Goal: Communication & Community: Participate in discussion

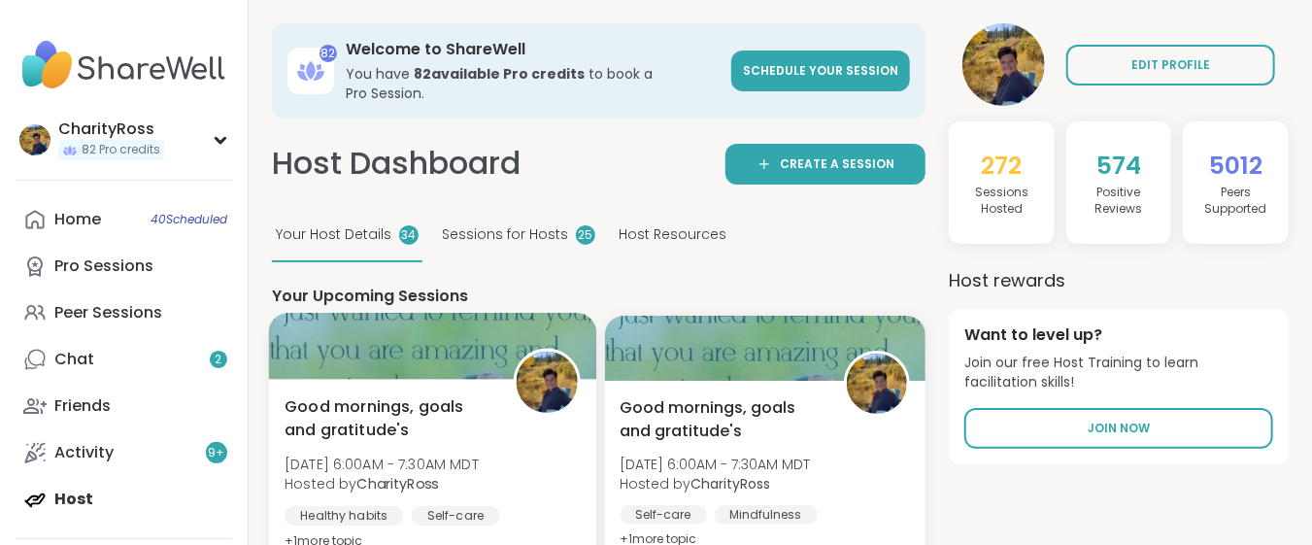
click at [532, 441] on div "Good mornings, goals and gratitude's [DATE] 6:00AM - 7:30AM MDT Hosted by Chari…" at bounding box center [431, 473] width 295 height 158
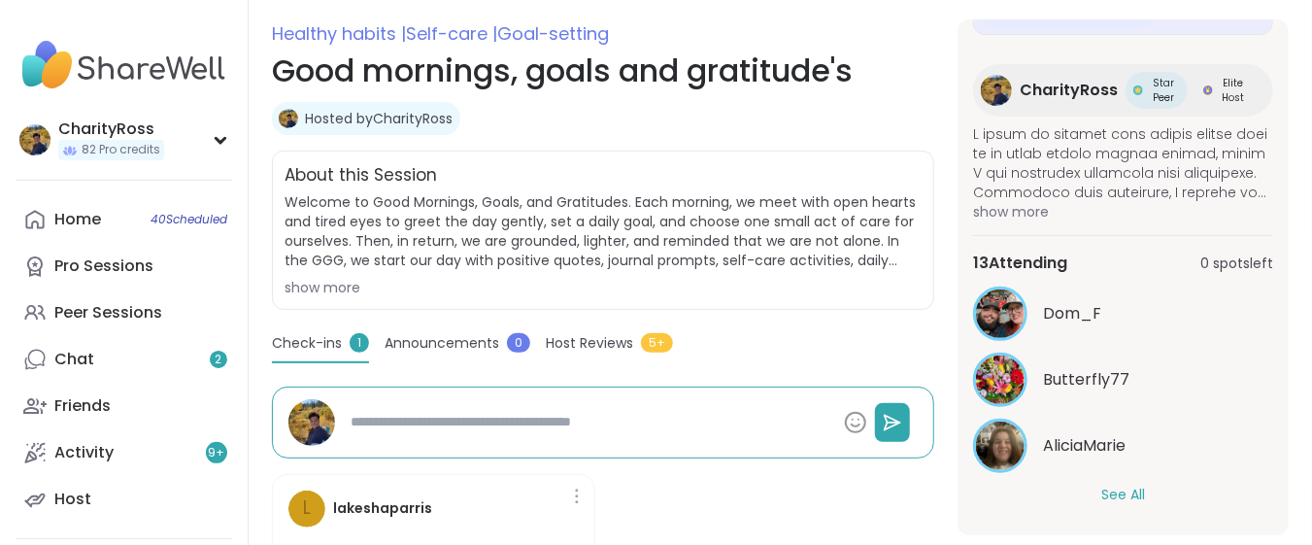
click at [1101, 494] on button "See All" at bounding box center [1123, 494] width 44 height 20
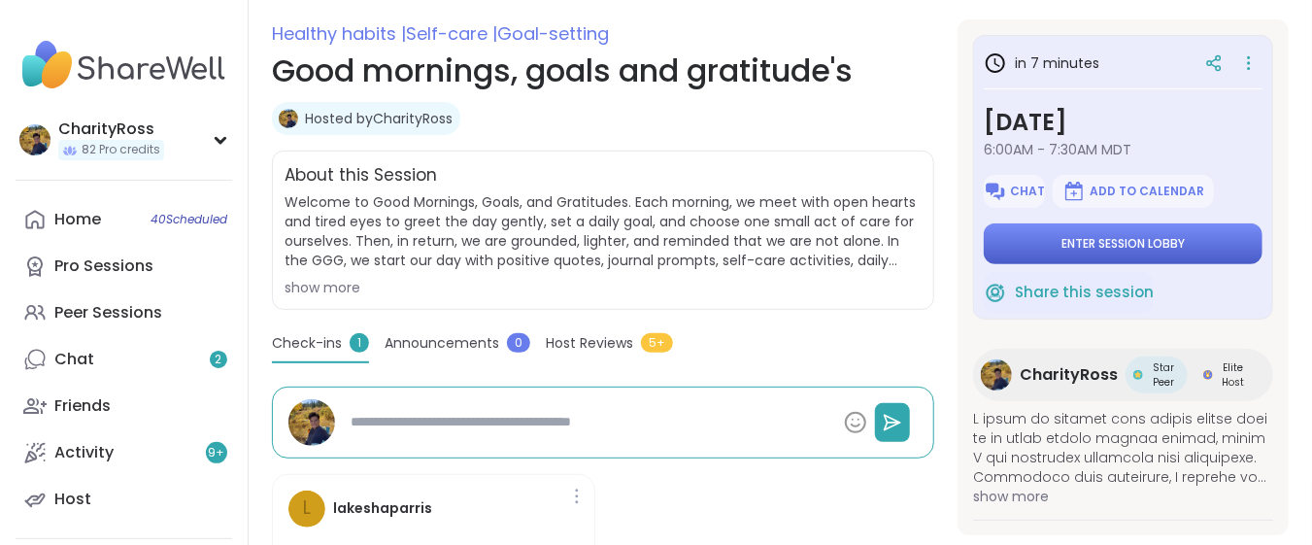
click at [1122, 239] on span "Enter session lobby" at bounding box center [1122, 244] width 123 height 16
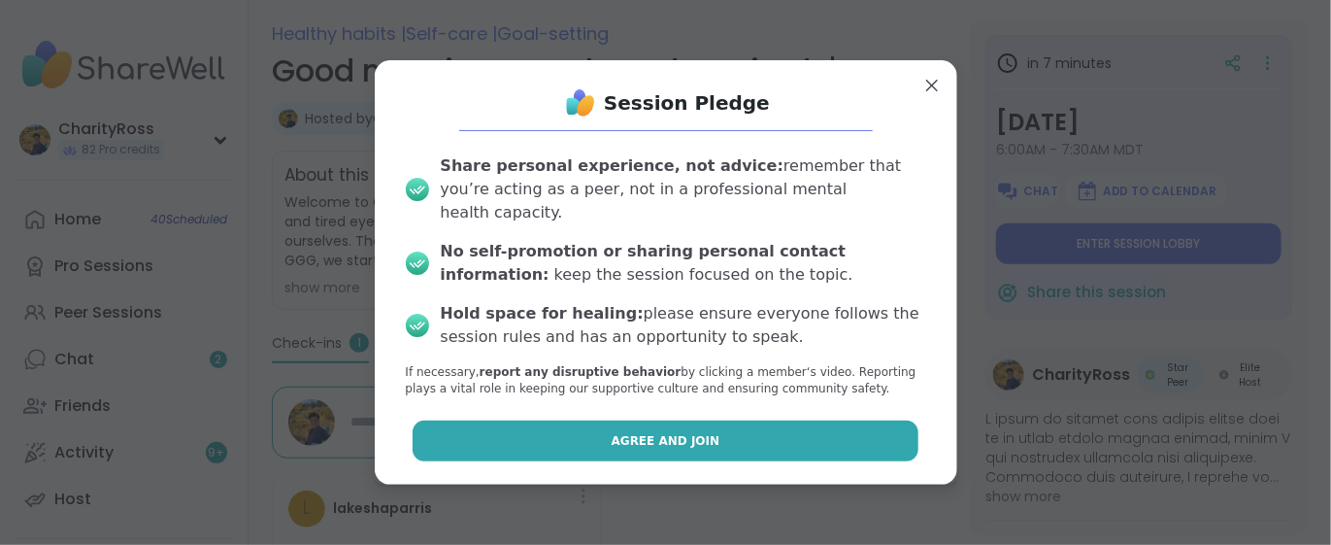
click at [781, 431] on button "Agree and Join" at bounding box center [666, 440] width 506 height 41
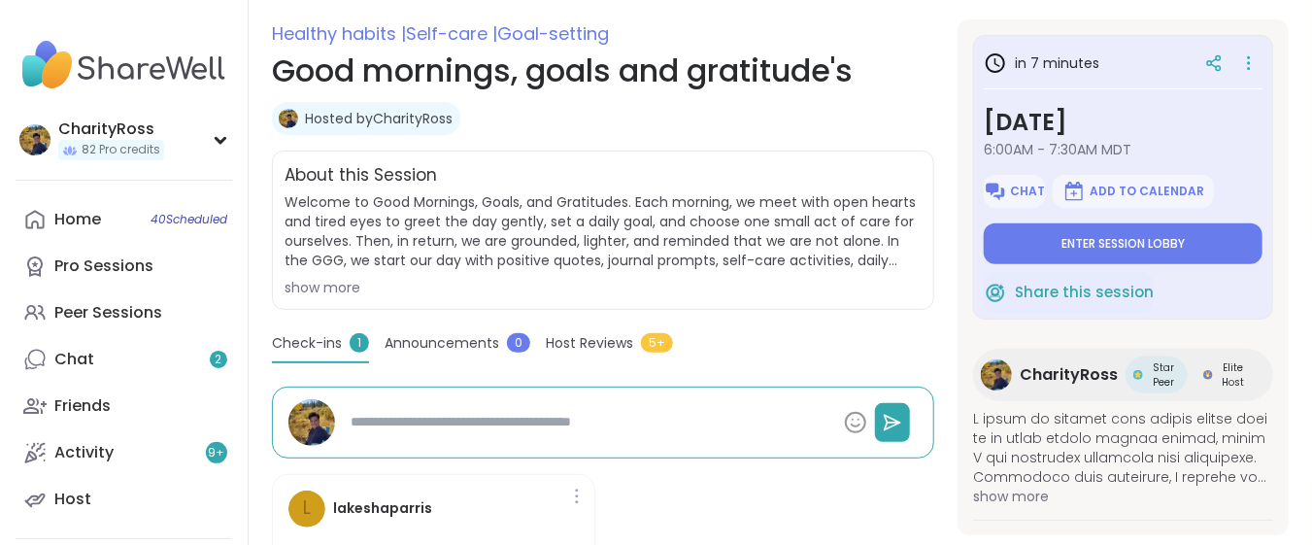
type textarea "*"
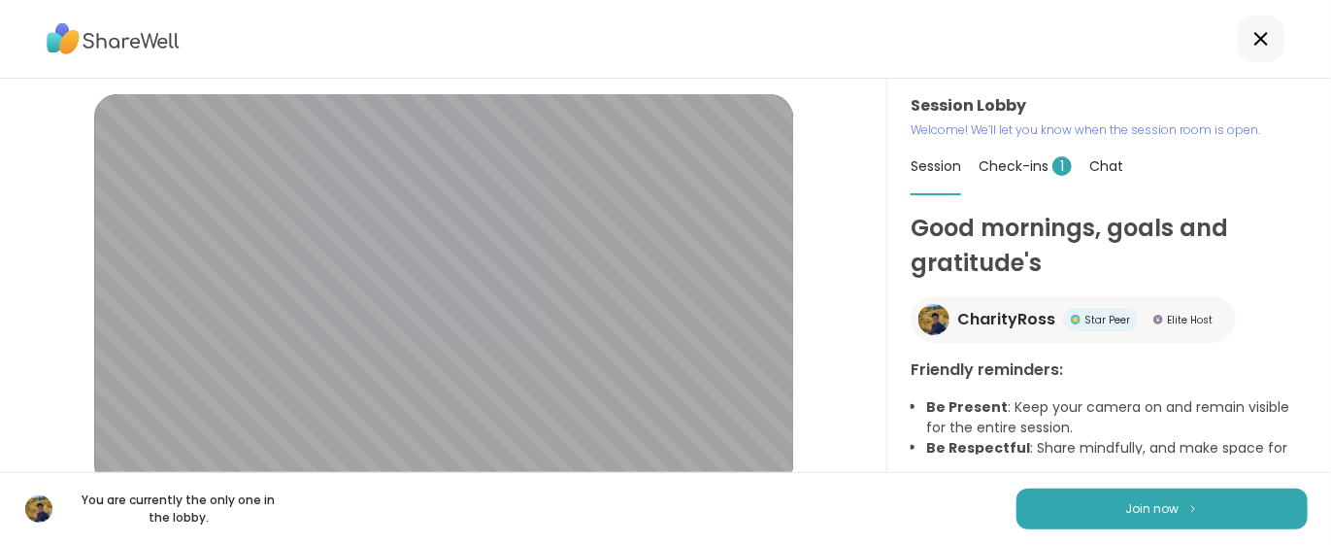
click at [1238, 44] on div at bounding box center [1261, 39] width 47 height 47
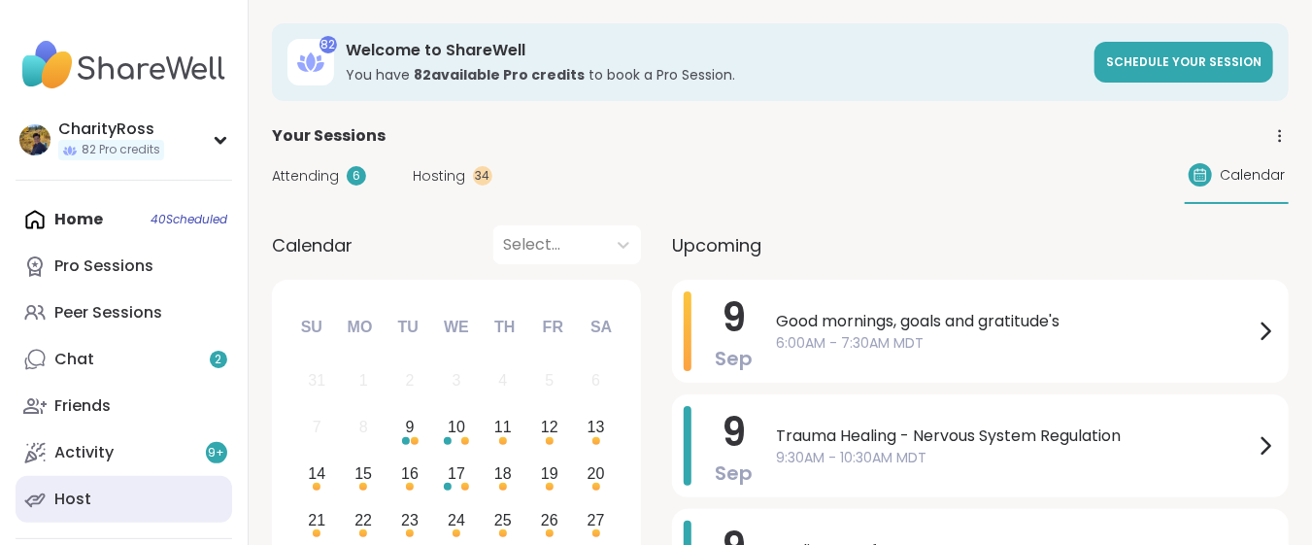
click at [133, 491] on link "Host" at bounding box center [124, 499] width 216 height 47
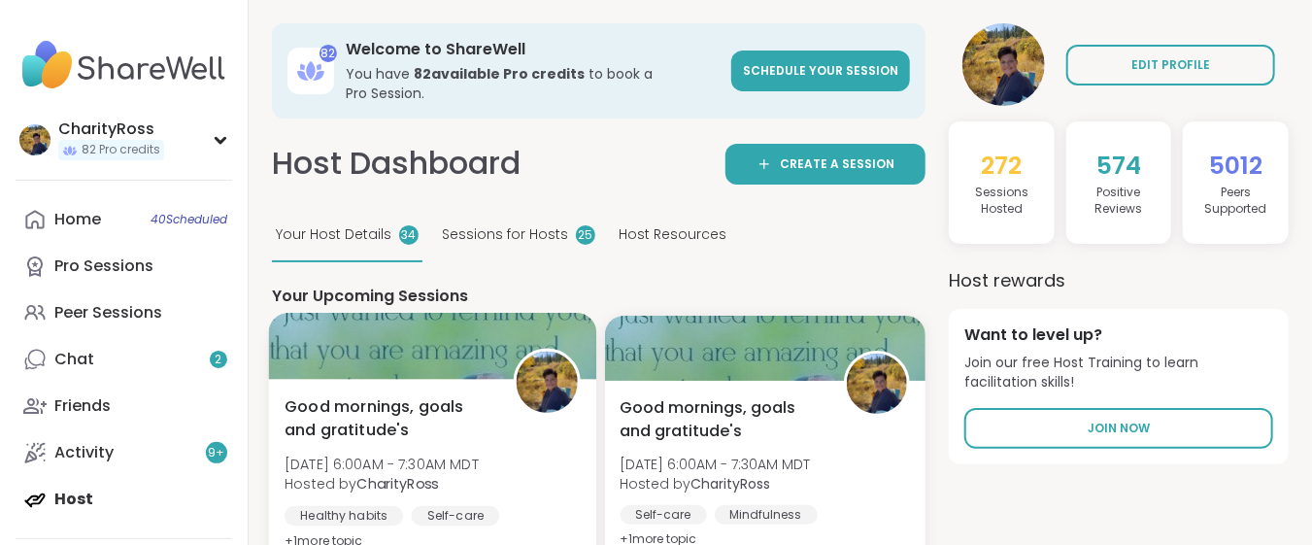
click at [385, 506] on div "Healthy habits" at bounding box center [343, 515] width 118 height 19
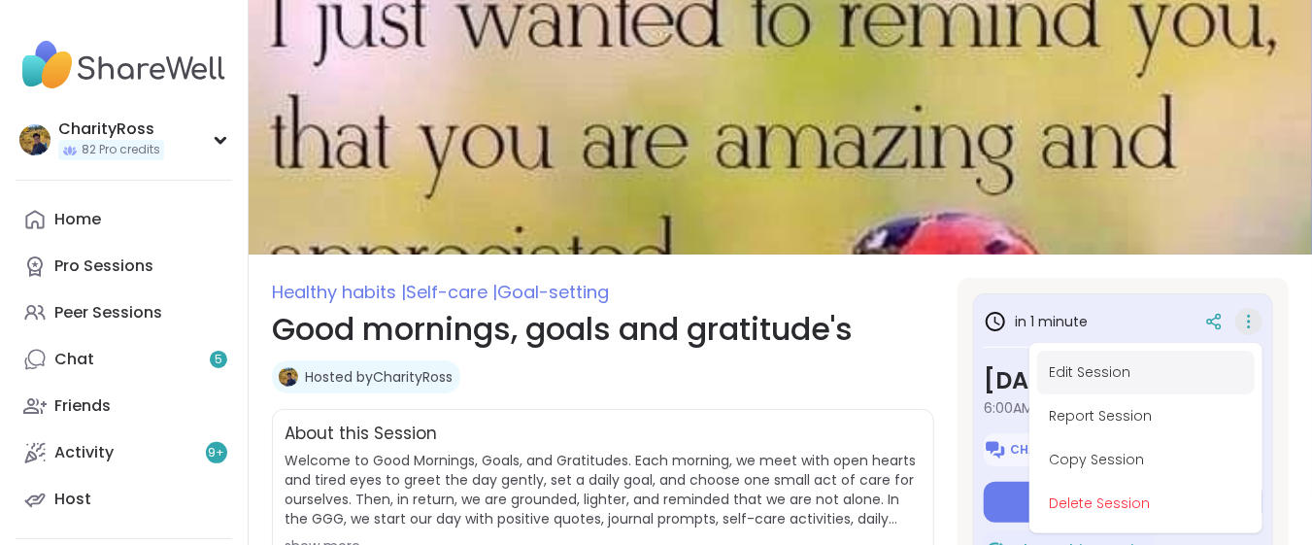
click at [1239, 335] on icon at bounding box center [1248, 321] width 19 height 27
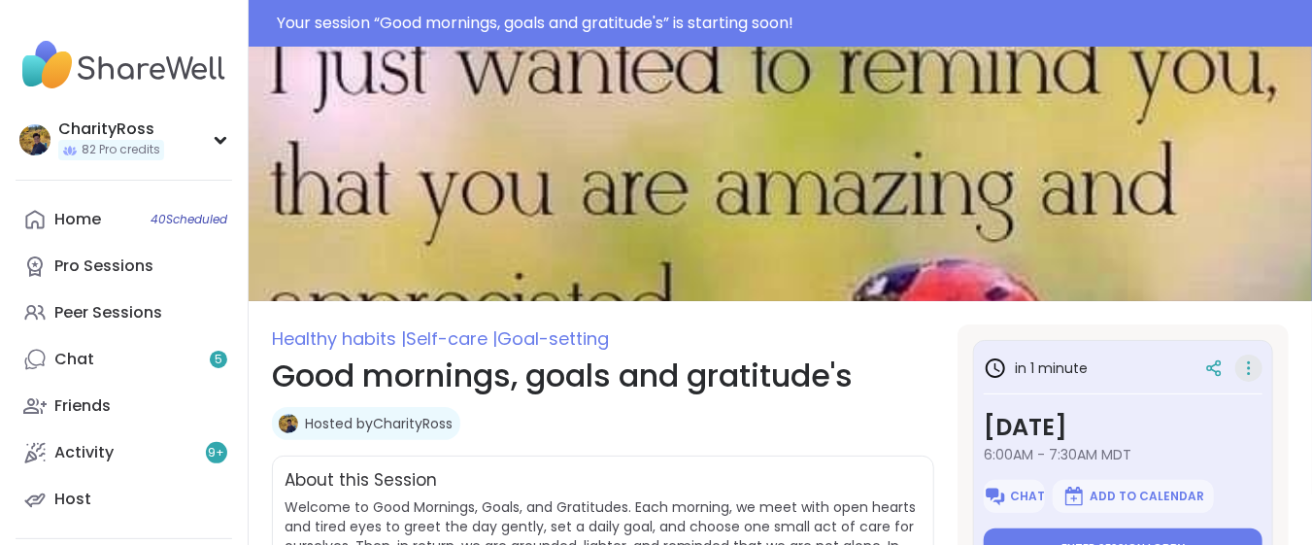
click at [1239, 365] on icon at bounding box center [1248, 367] width 19 height 27
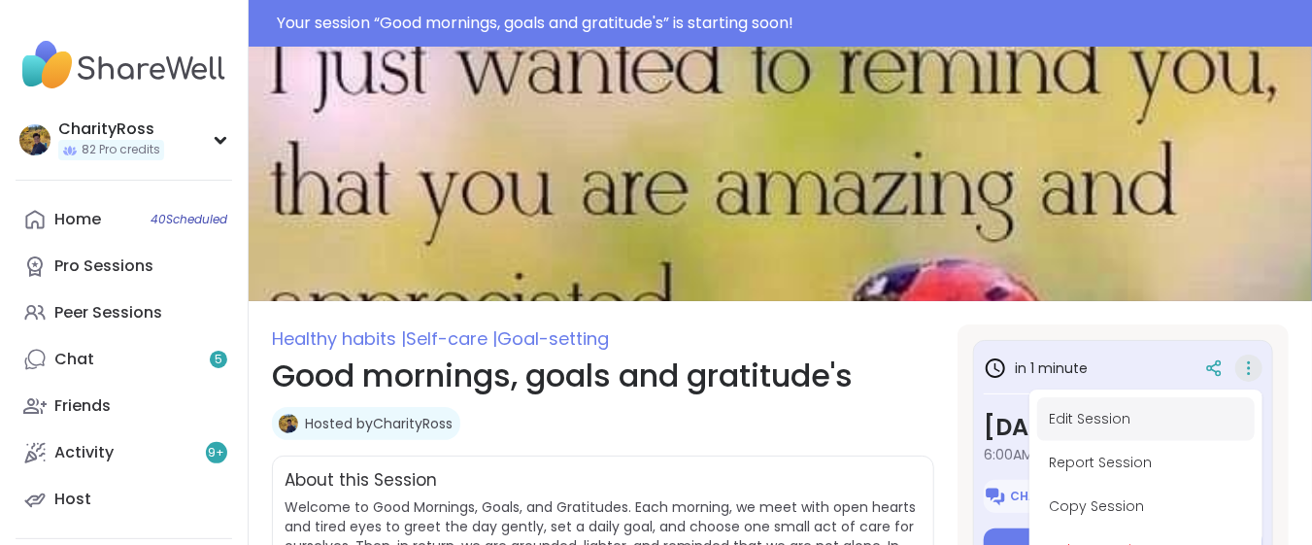
click at [1208, 426] on button "Edit Session" at bounding box center [1145, 419] width 217 height 44
type textarea "*"
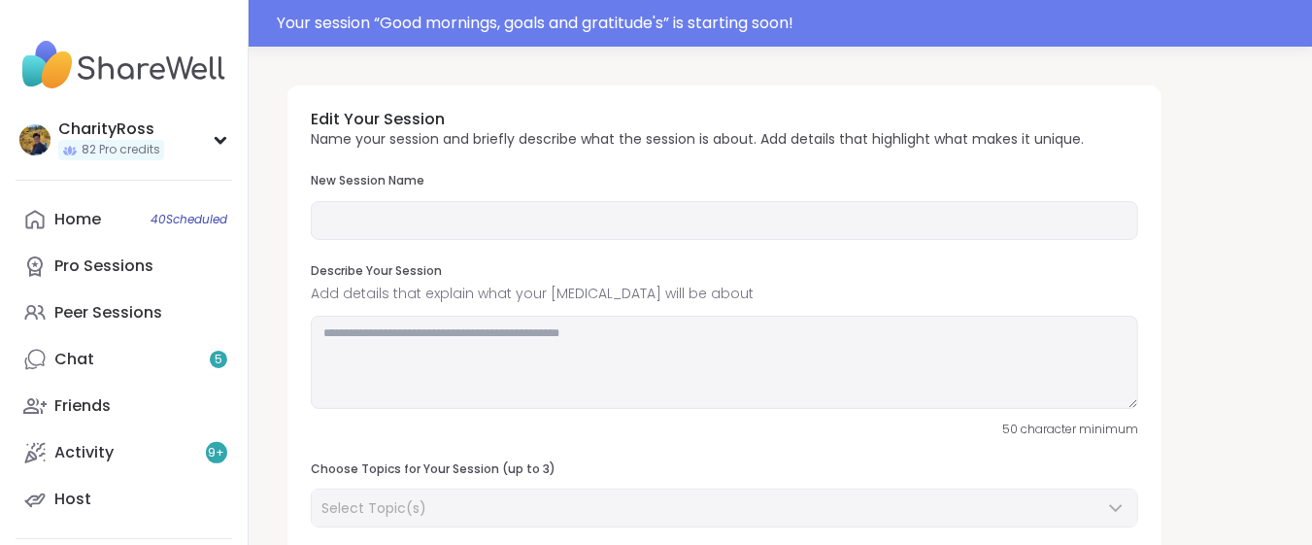
type input "**********"
type textarea "**********"
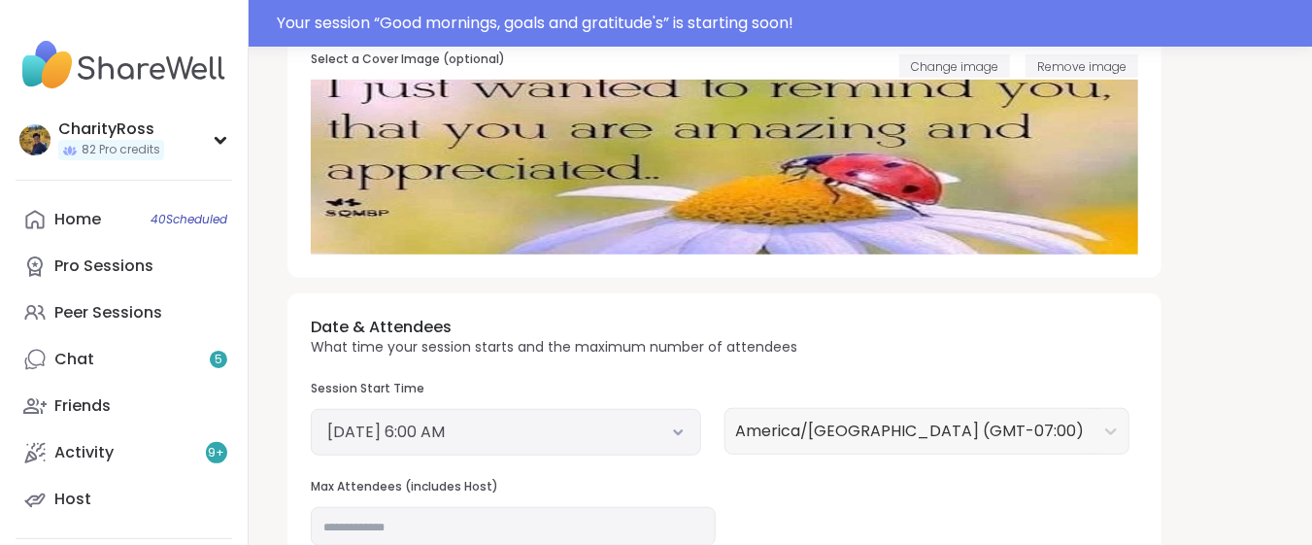
scroll to position [647, 0]
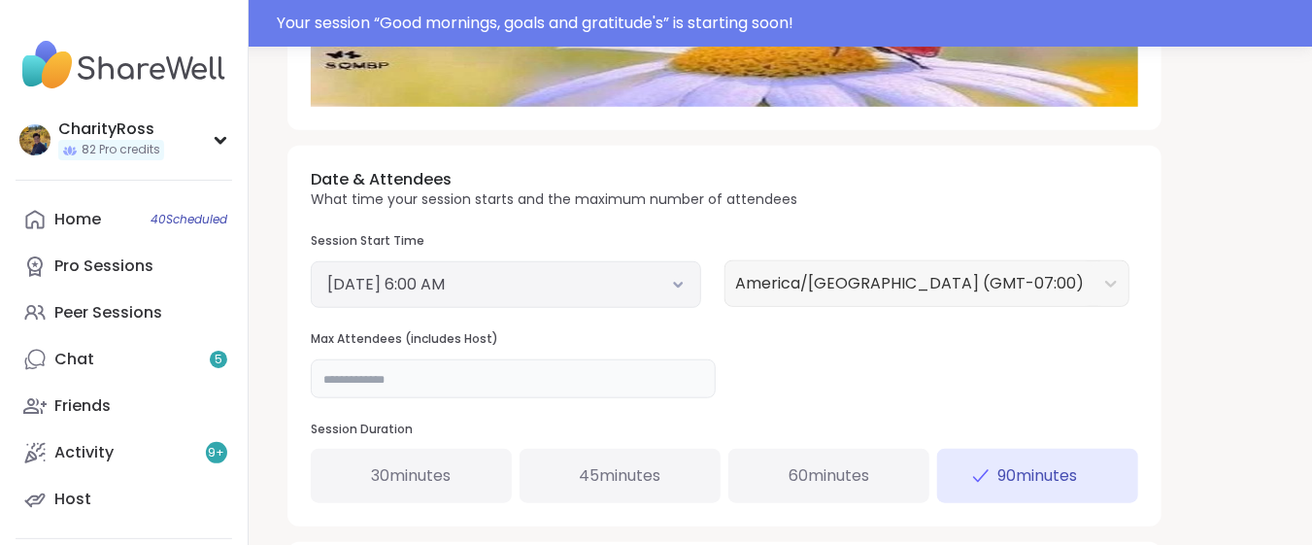
click at [329, 377] on input "**" at bounding box center [513, 378] width 405 height 39
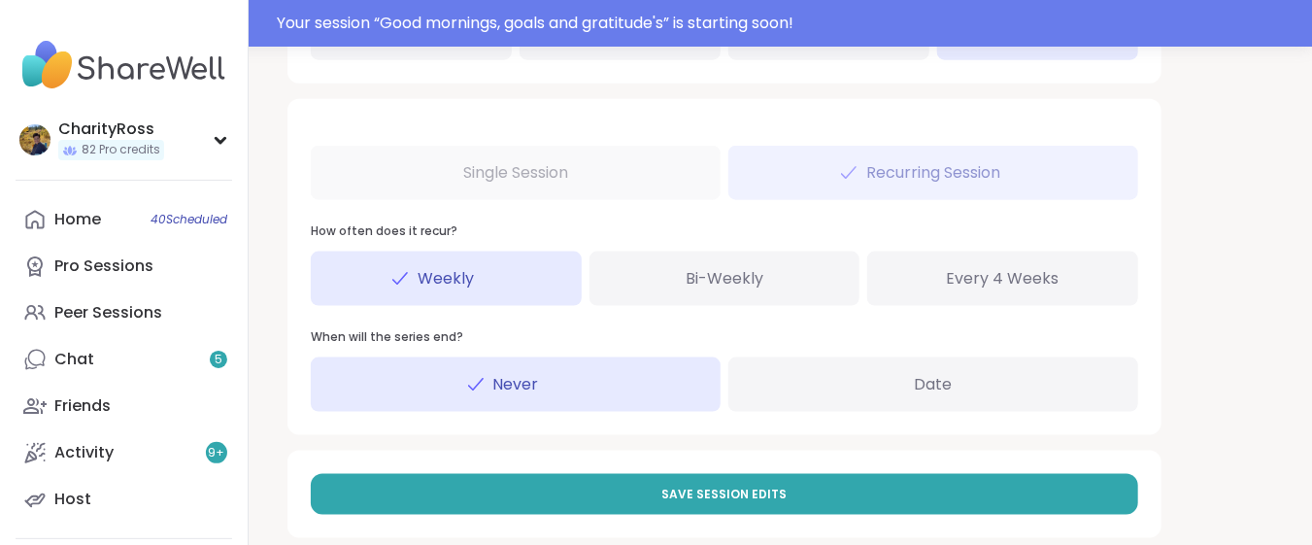
scroll to position [1116, 0]
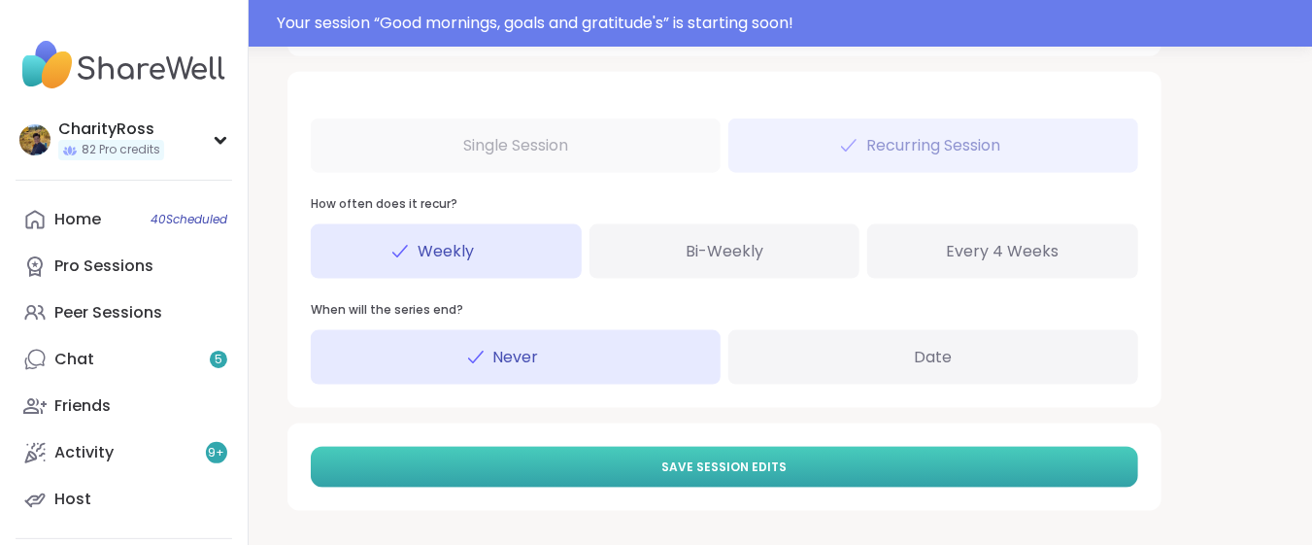
type input "**"
click at [373, 475] on button "Save Session Edits" at bounding box center [724, 467] width 827 height 41
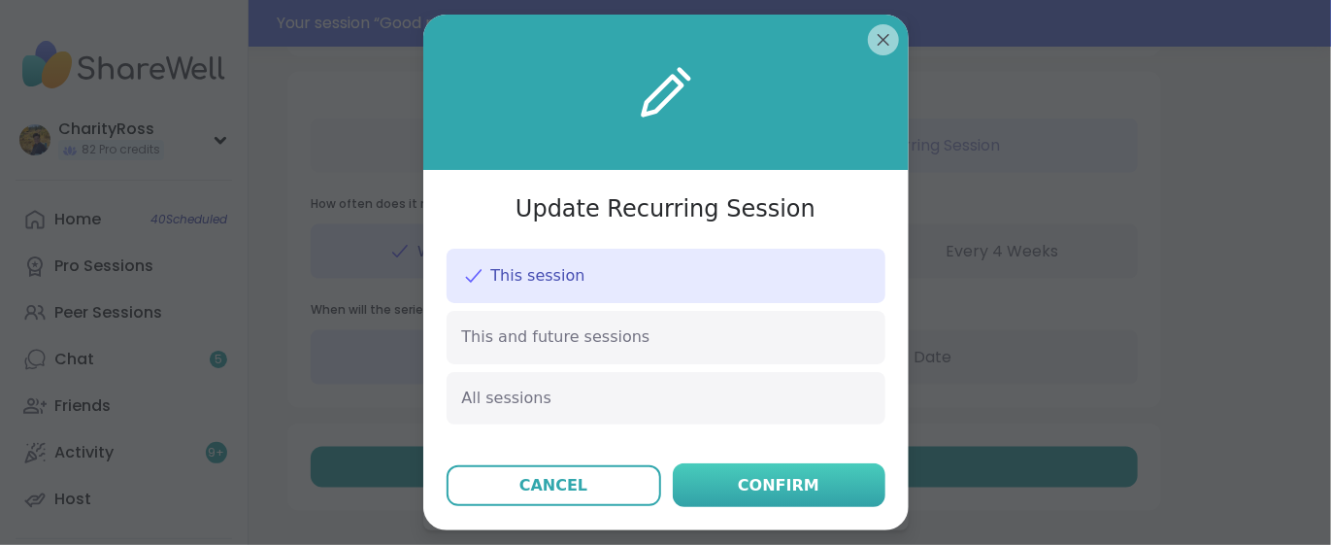
click at [747, 492] on div "Confirm" at bounding box center [779, 485] width 82 height 23
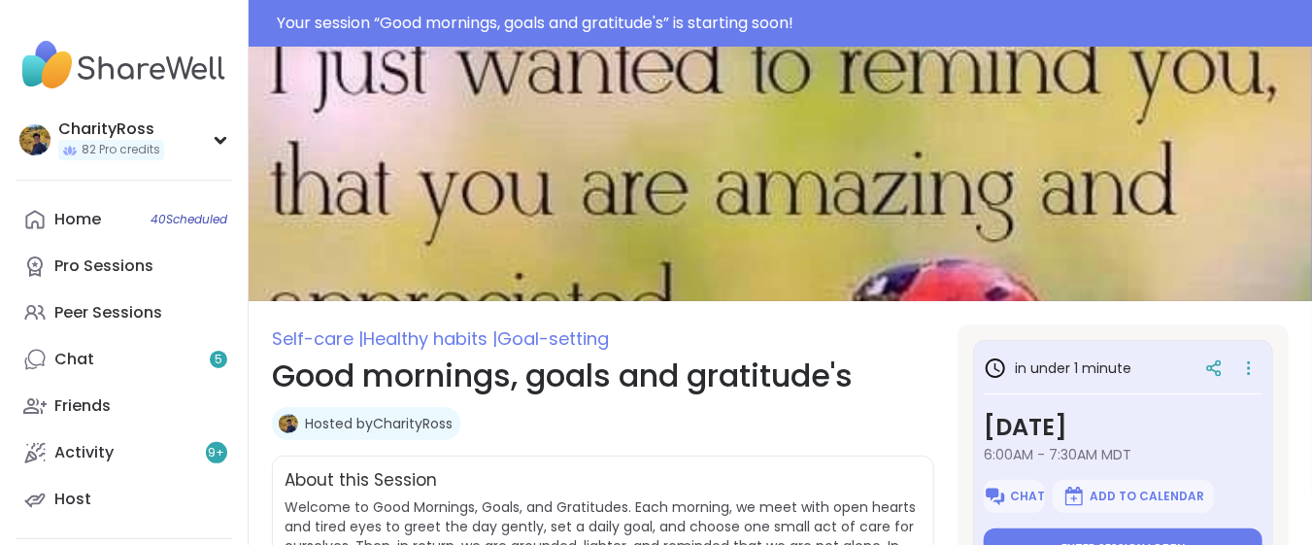
scroll to position [129, 0]
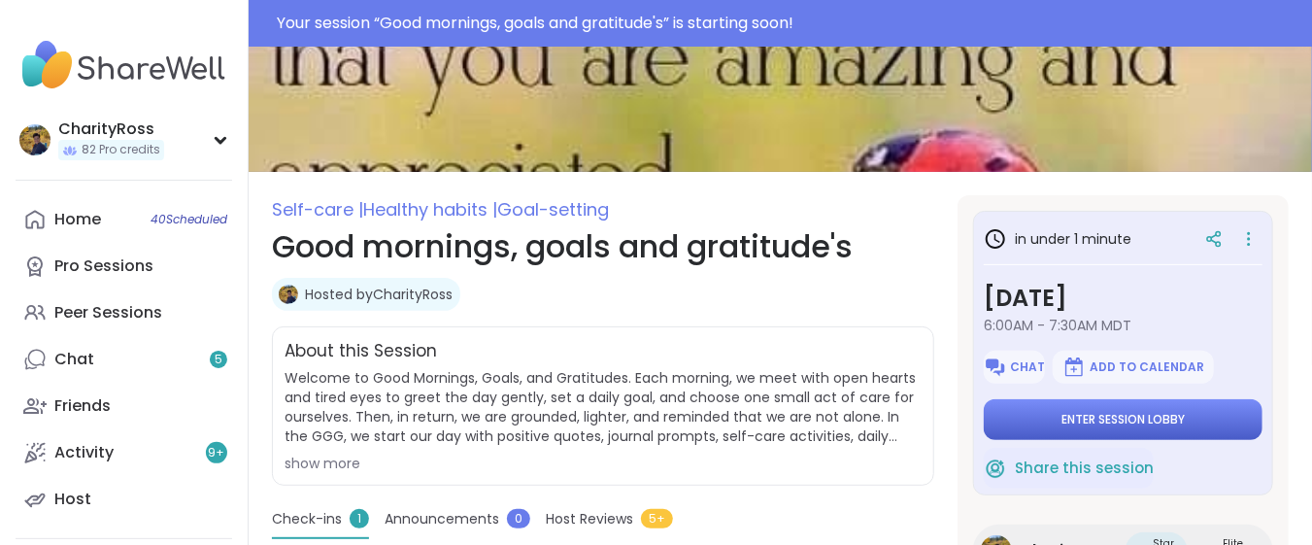
click at [1040, 415] on button "Enter session lobby" at bounding box center [1122, 419] width 279 height 41
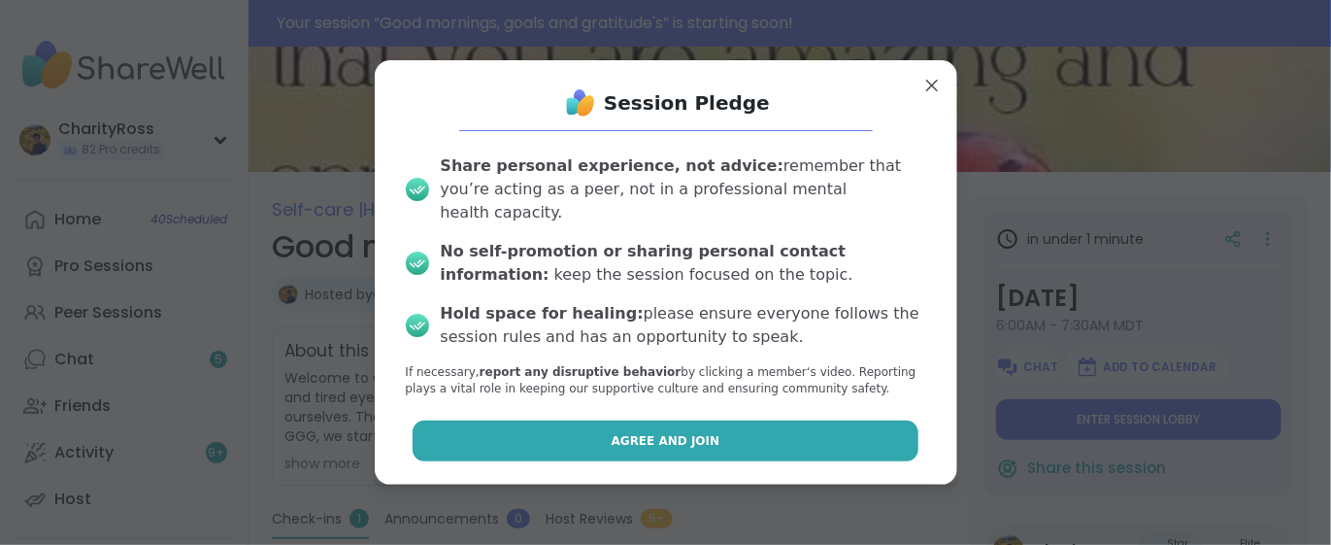
click at [848, 439] on button "Agree and Join" at bounding box center [666, 440] width 506 height 41
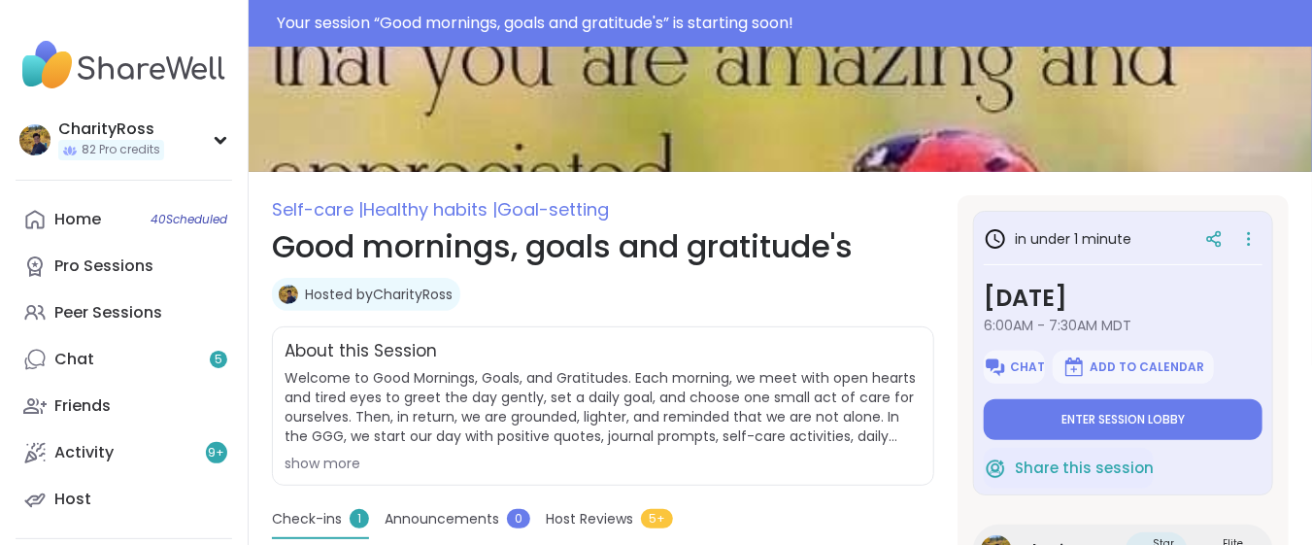
type textarea "*"
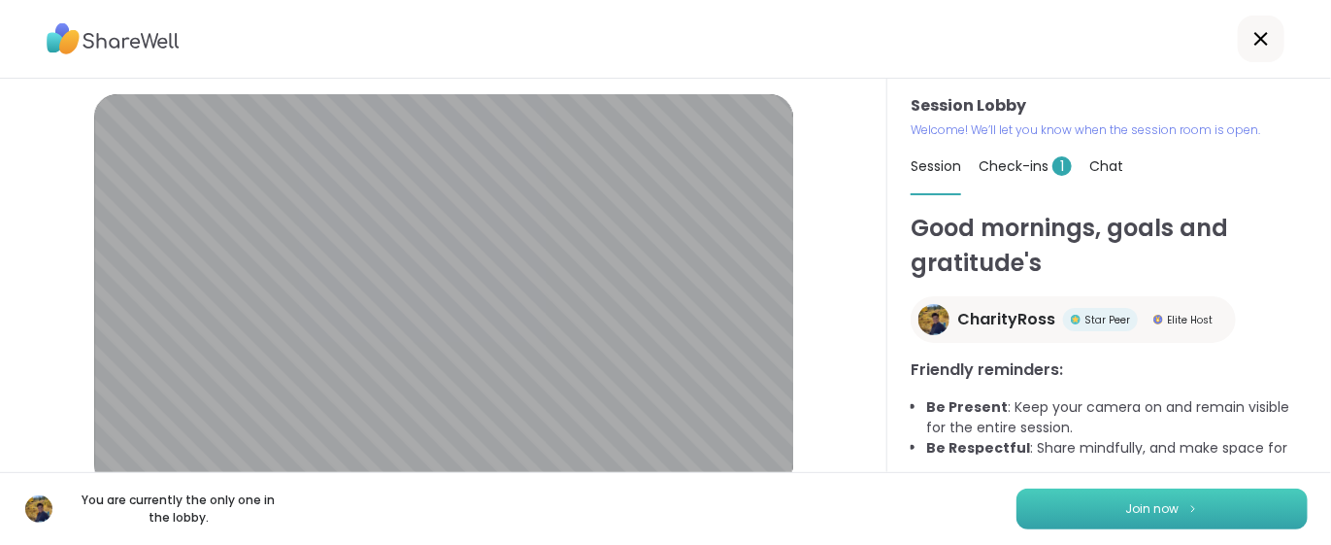
click at [1016, 510] on button "Join now" at bounding box center [1161, 508] width 291 height 41
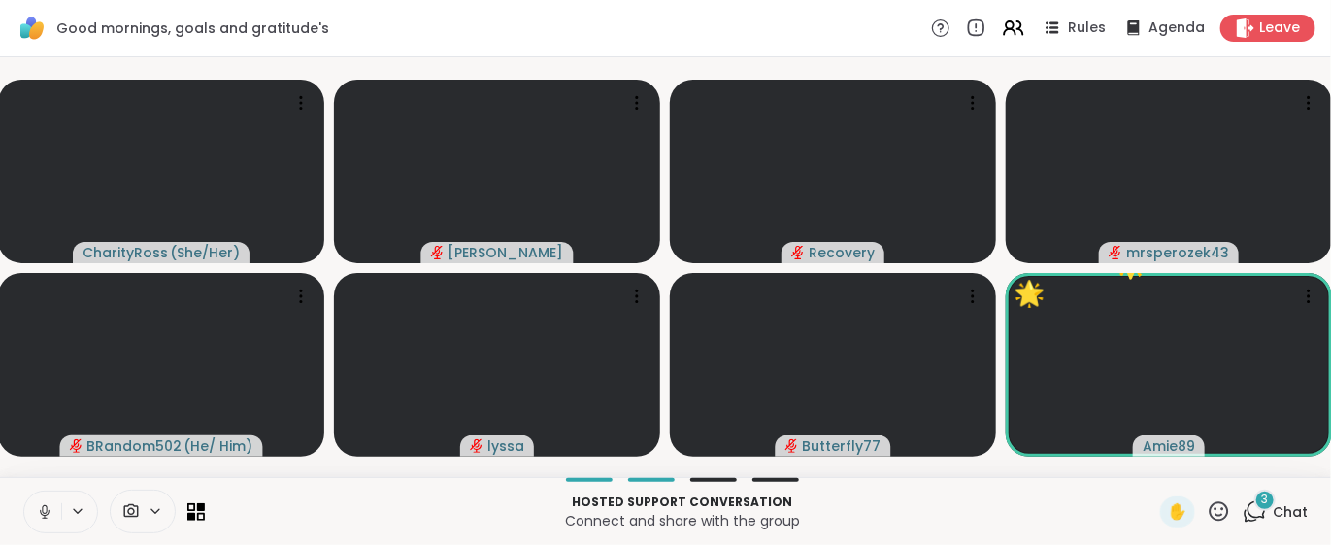
click at [1210, 509] on icon at bounding box center [1219, 510] width 19 height 19
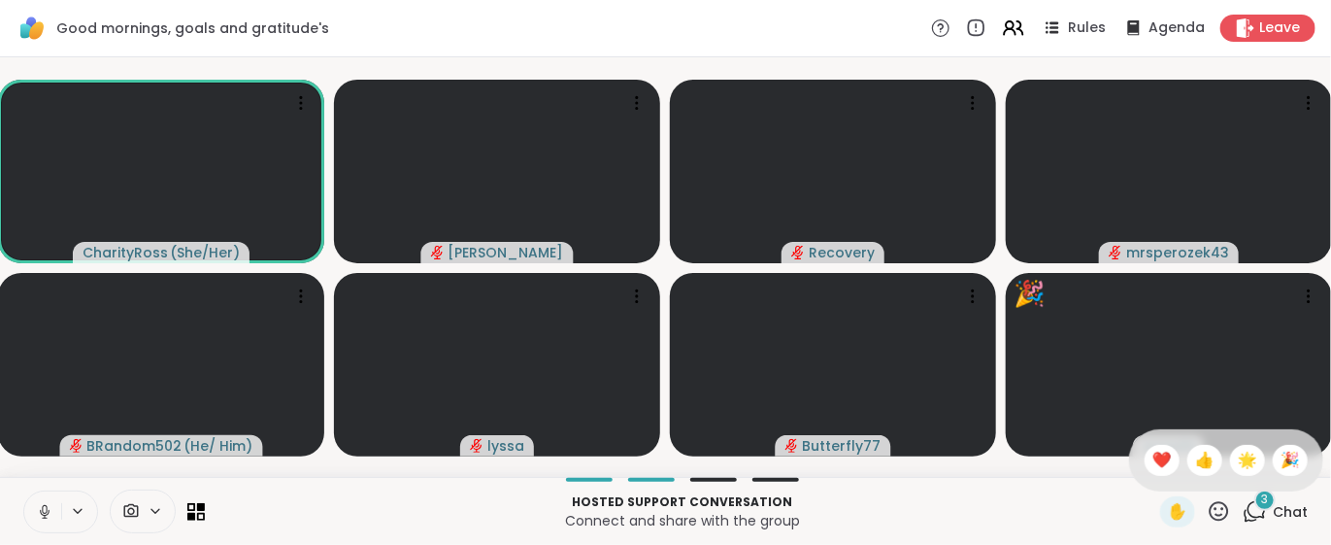
click at [1152, 465] on span "❤️" at bounding box center [1161, 459] width 19 height 23
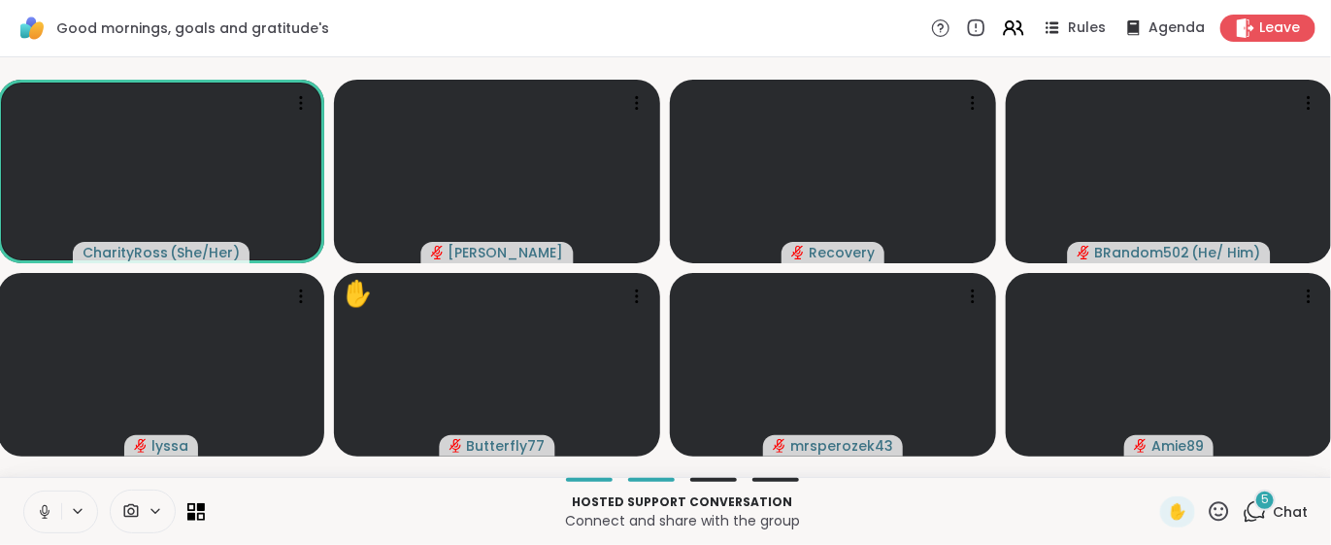
click at [1243, 506] on icon at bounding box center [1255, 511] width 24 height 24
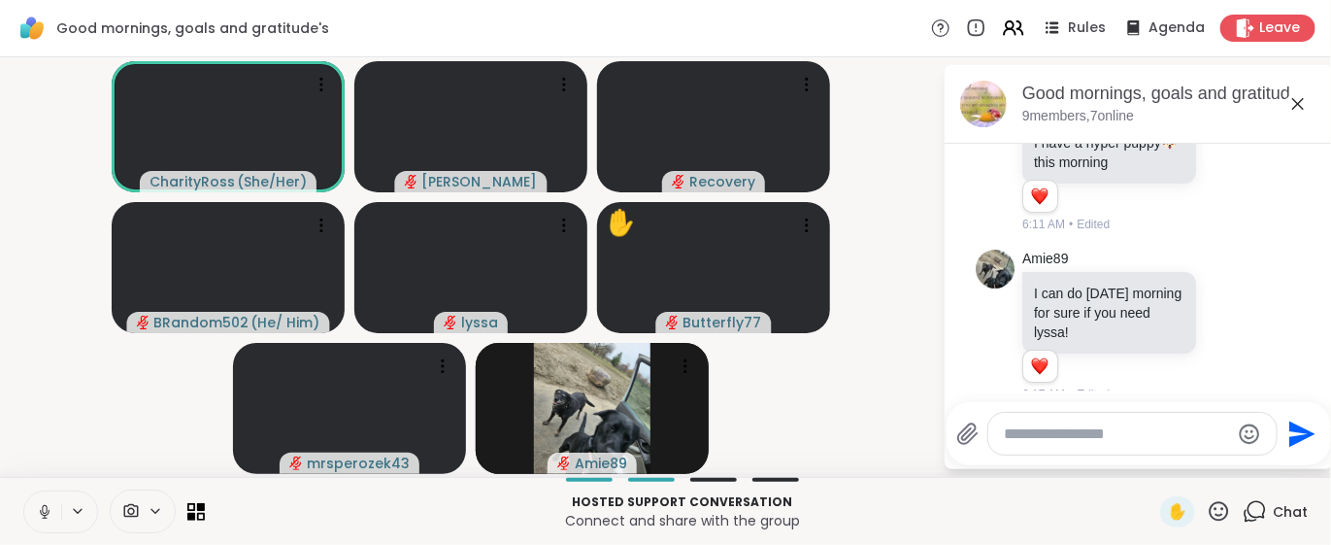
scroll to position [1317, 0]
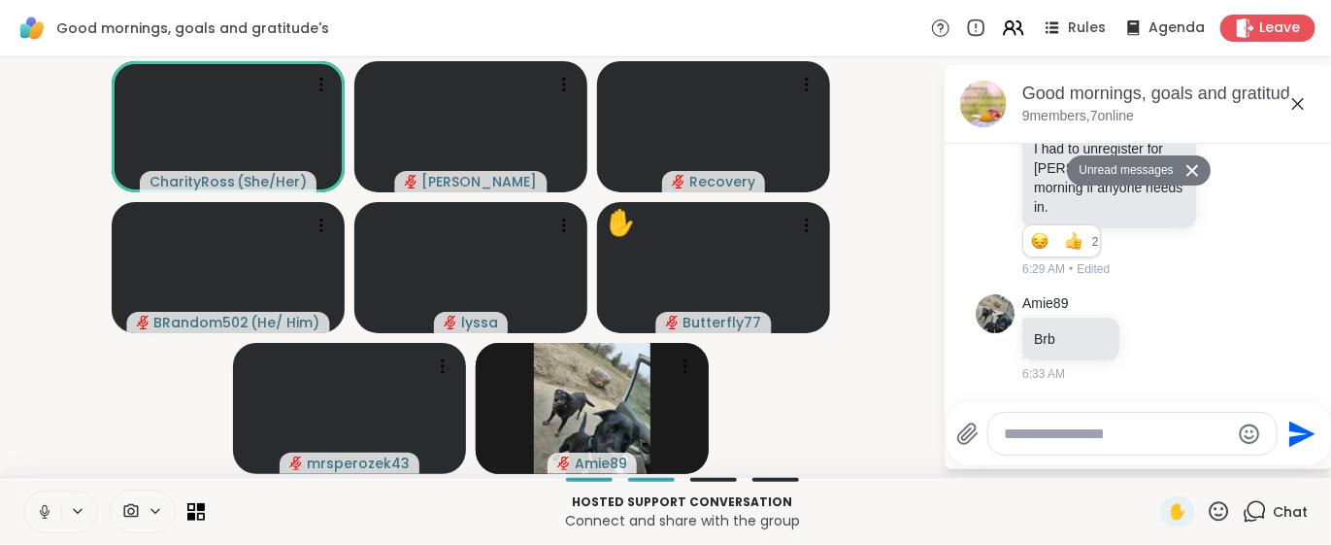
click at [936, 504] on p "Hosted support conversation" at bounding box center [682, 501] width 932 height 17
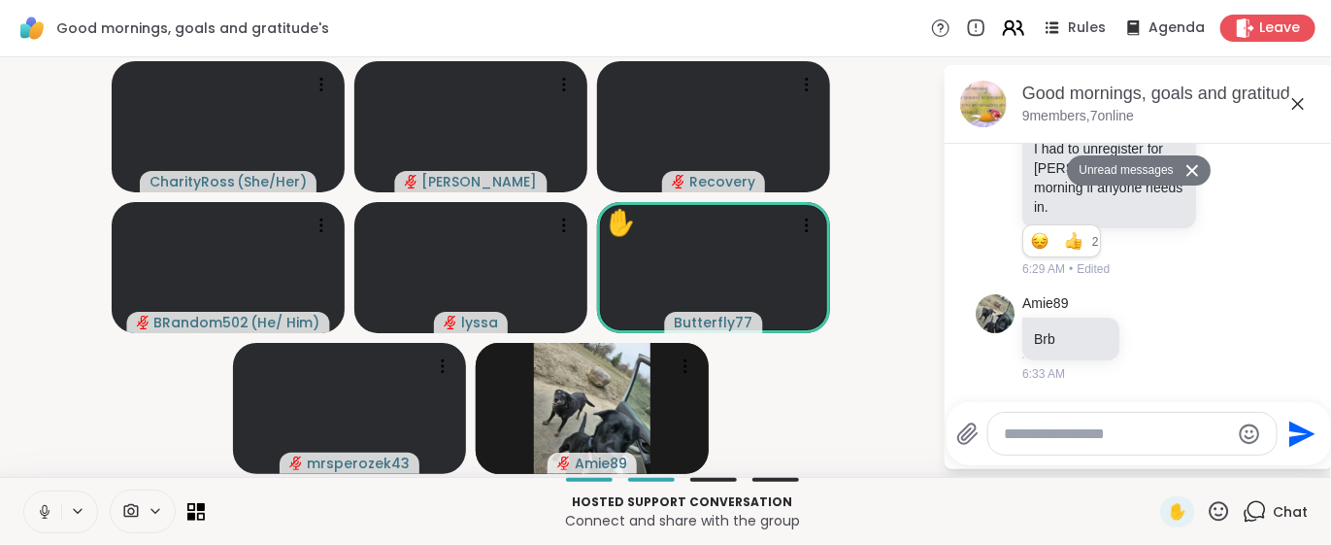
click at [1008, 30] on icon at bounding box center [1013, 28] width 24 height 24
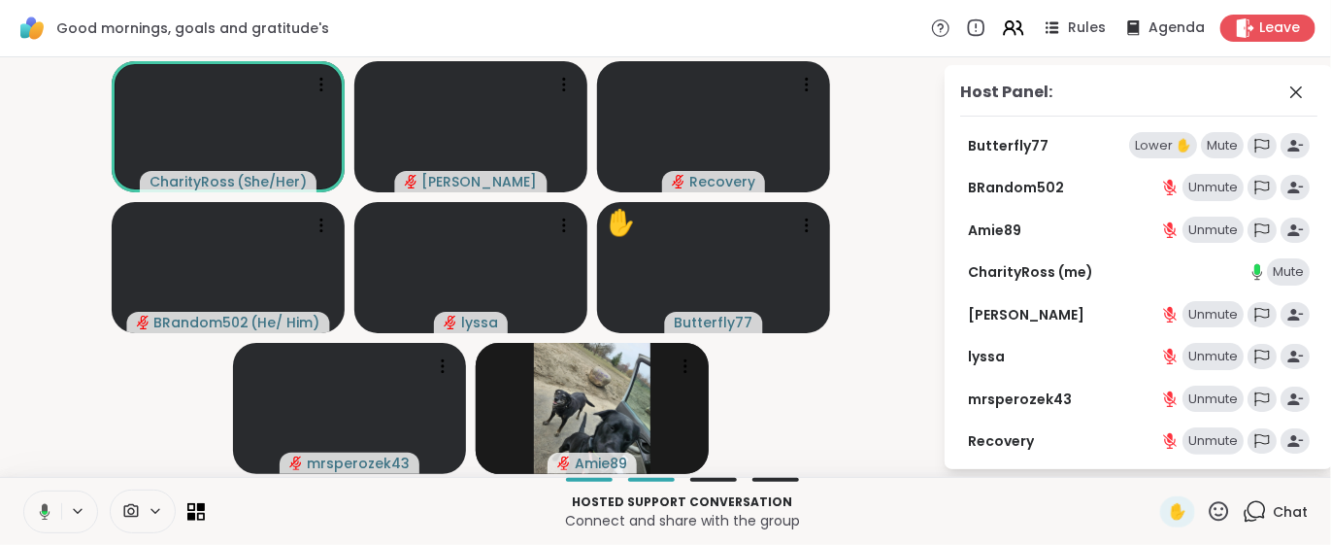
click at [1148, 149] on div "Lower ✋" at bounding box center [1163, 145] width 68 height 27
click at [36, 511] on icon at bounding box center [44, 511] width 17 height 17
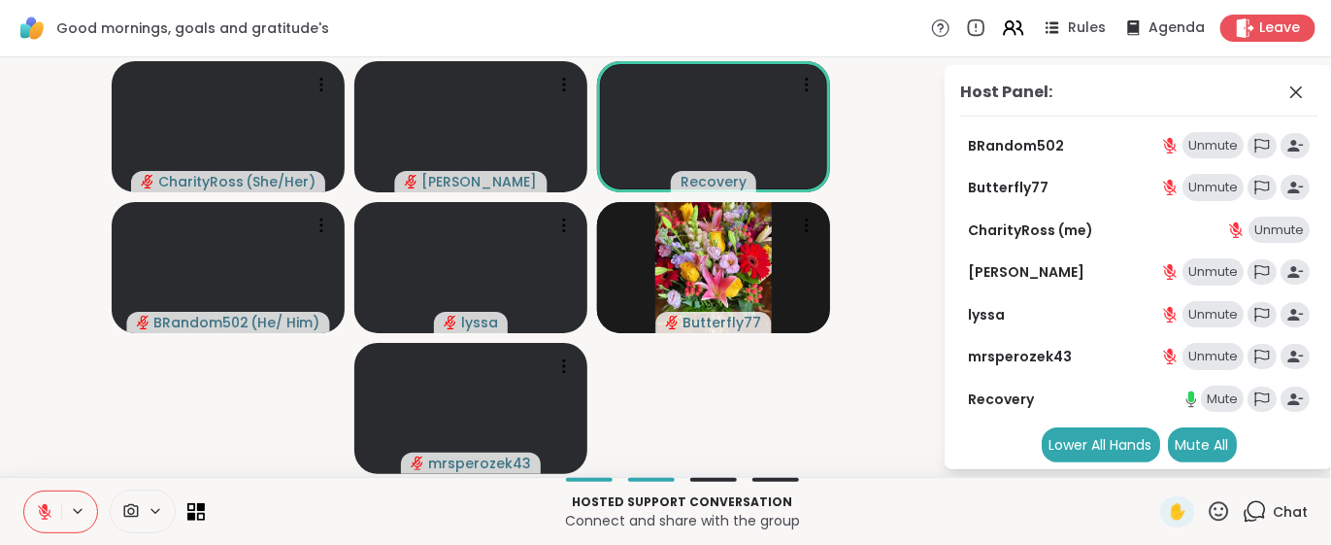
click at [36, 511] on icon at bounding box center [44, 511] width 17 height 17
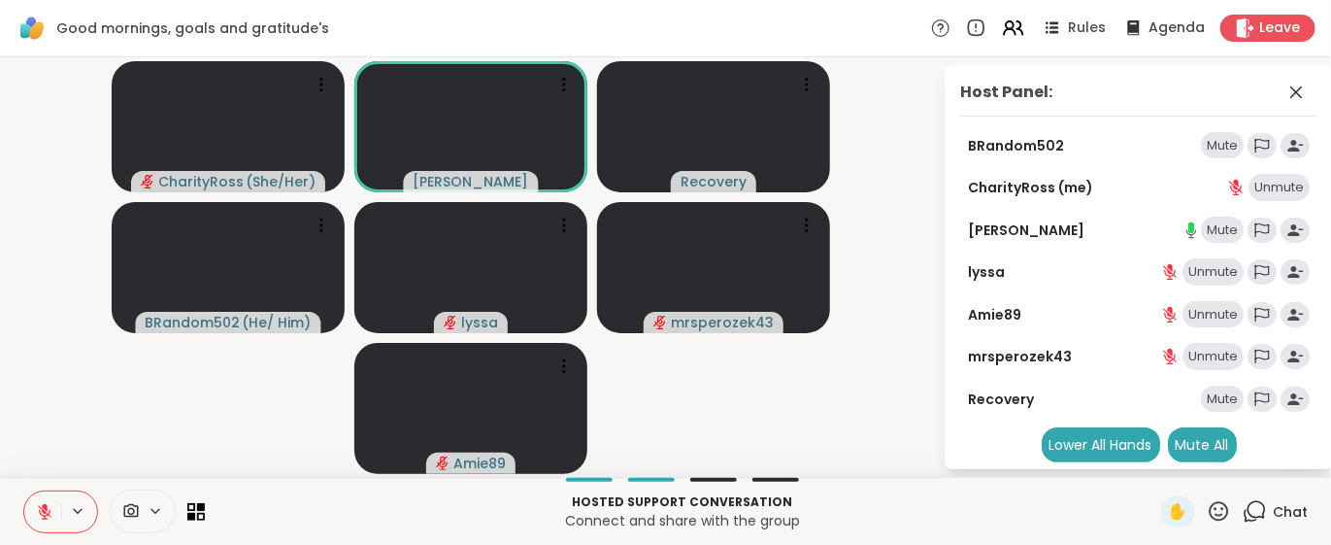
click at [38, 513] on icon at bounding box center [44, 511] width 17 height 17
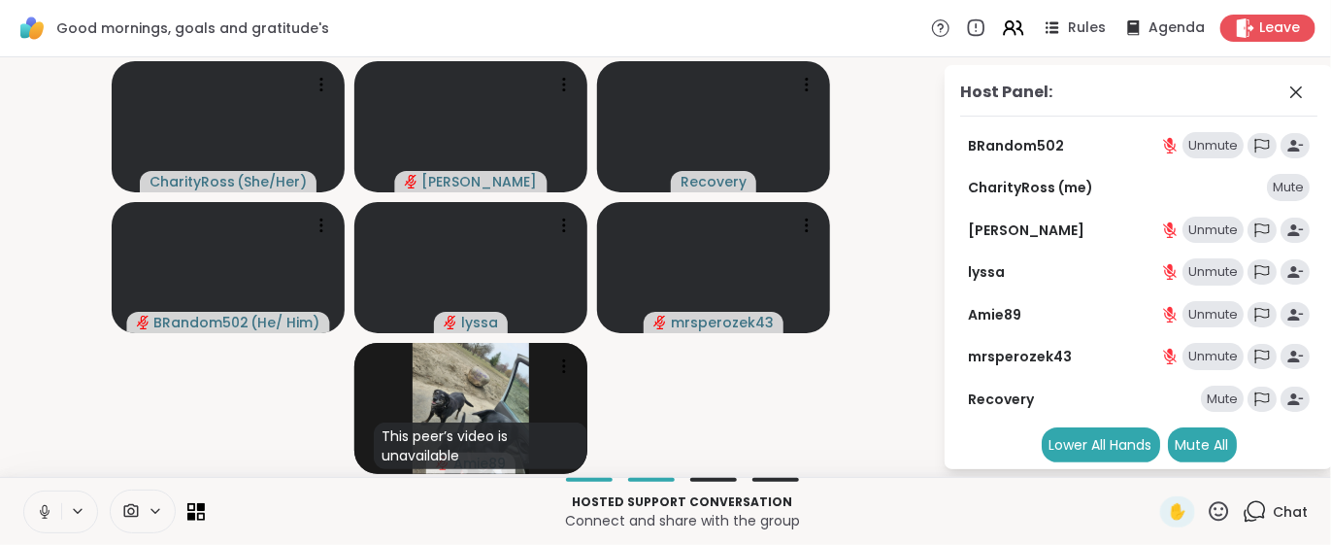
click at [40, 507] on icon at bounding box center [44, 511] width 17 height 17
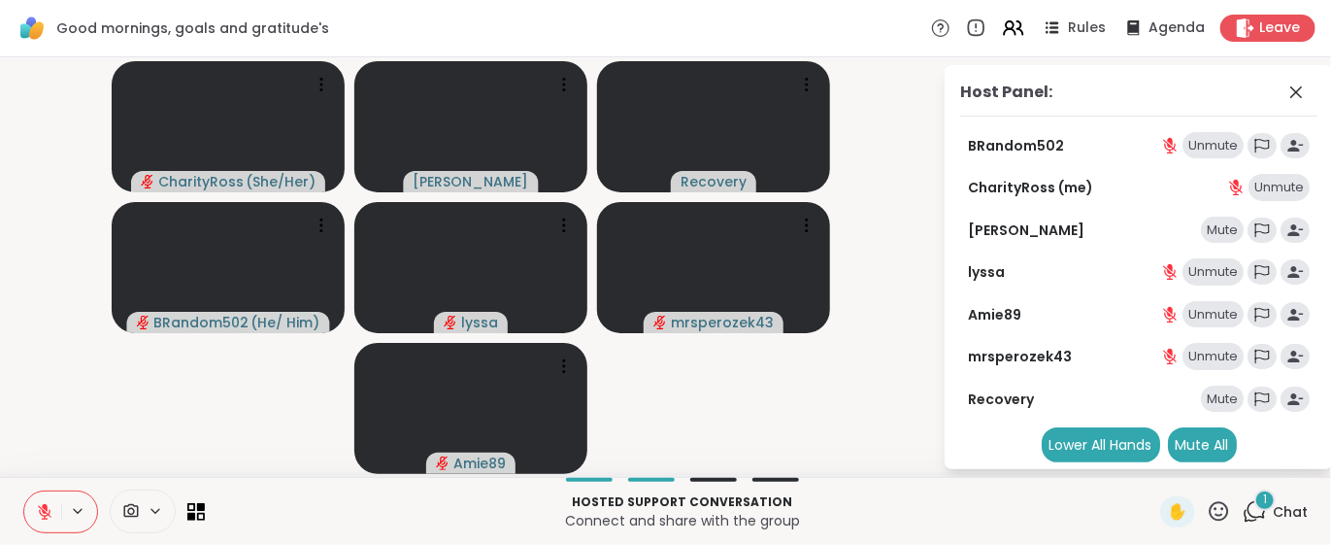
click at [1243, 513] on icon at bounding box center [1255, 511] width 24 height 24
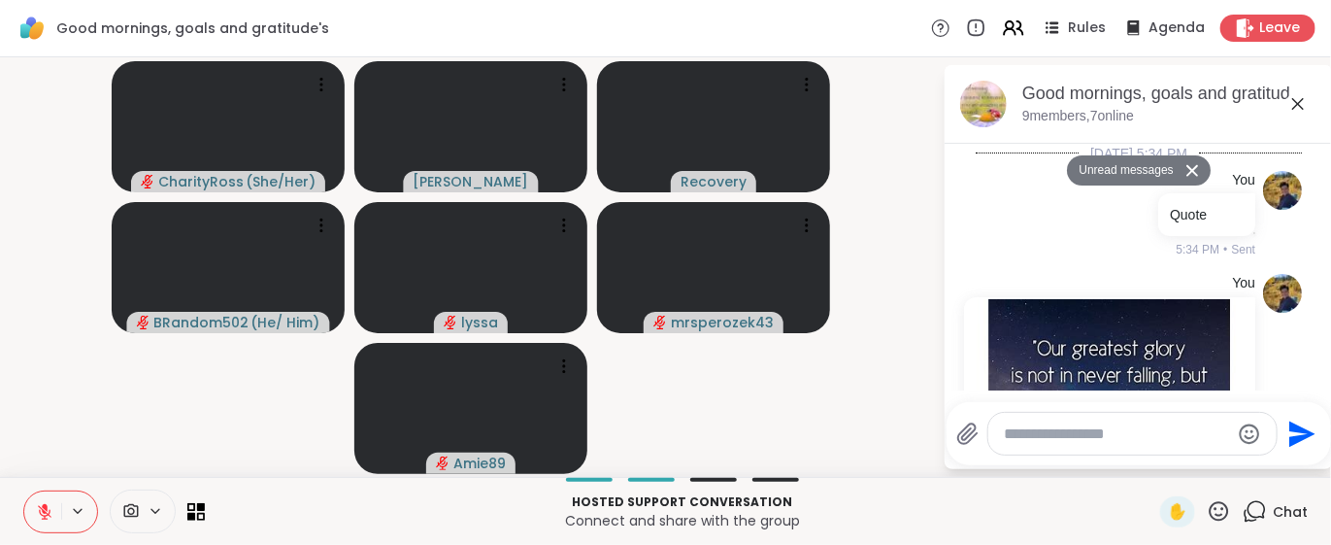
scroll to position [1798, 0]
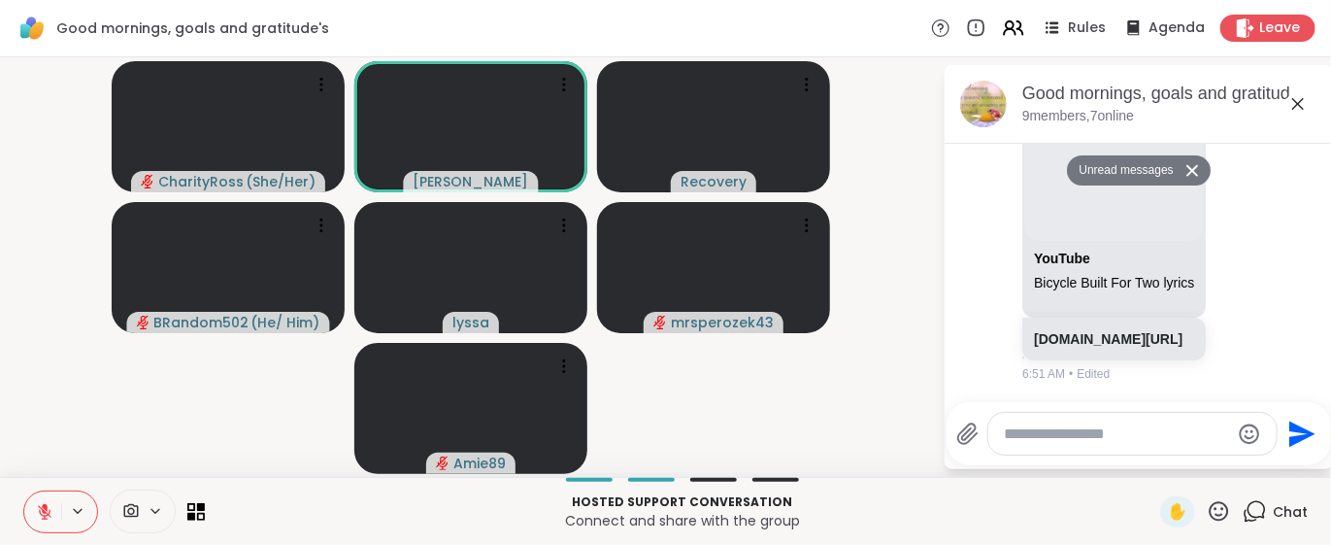
click at [26, 515] on button at bounding box center [42, 511] width 37 height 41
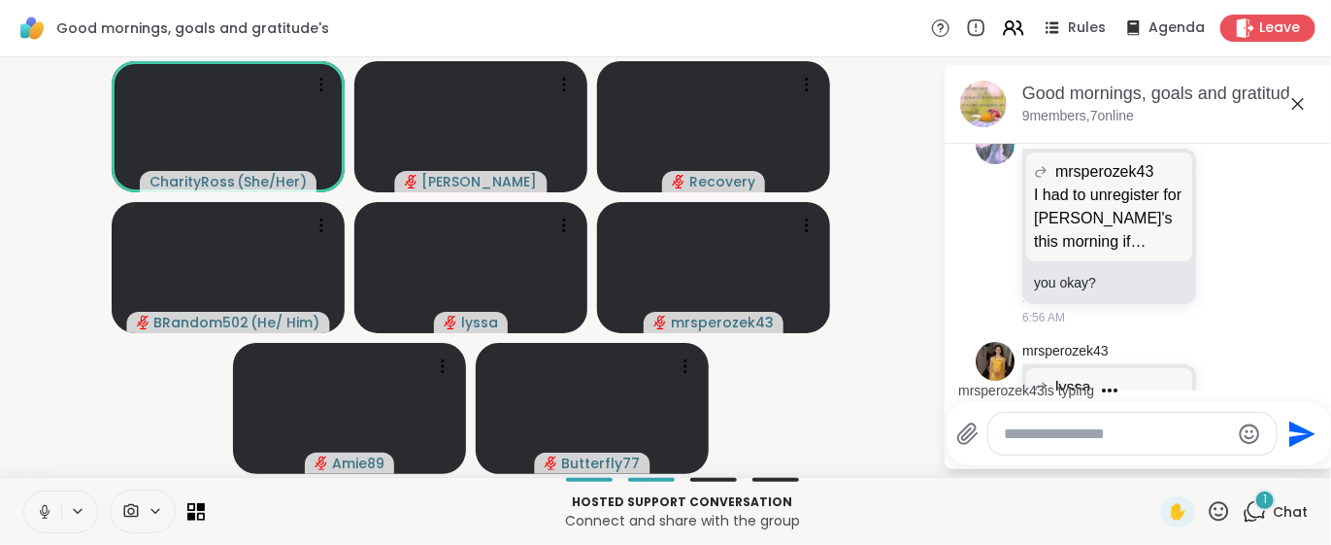
scroll to position [2234, 0]
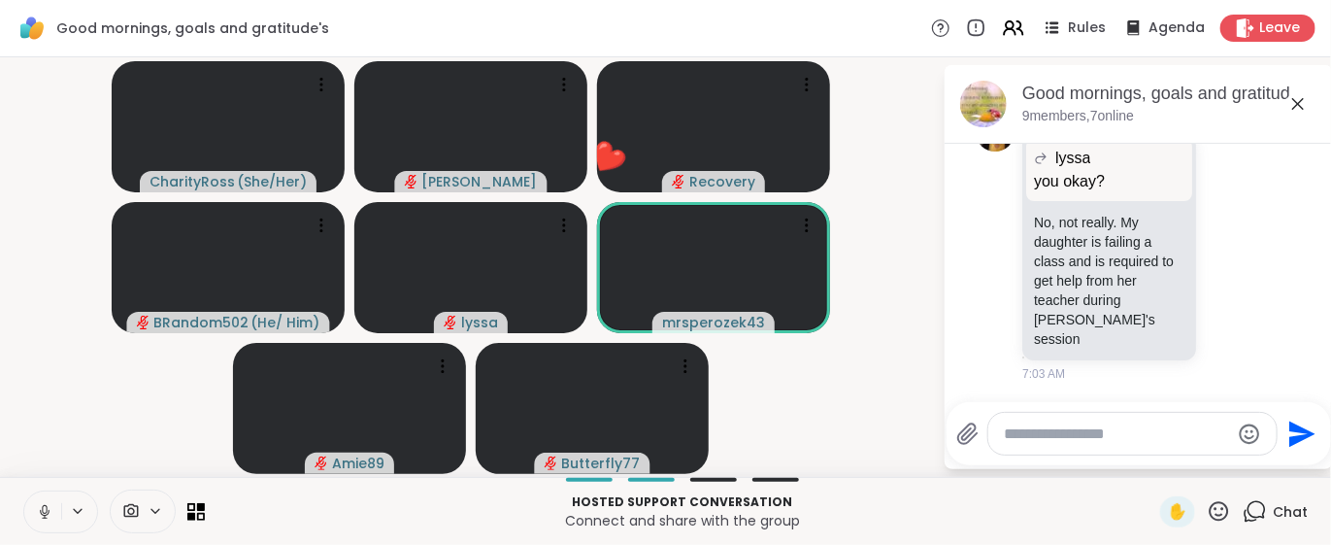
click at [1207, 513] on icon at bounding box center [1219, 511] width 24 height 24
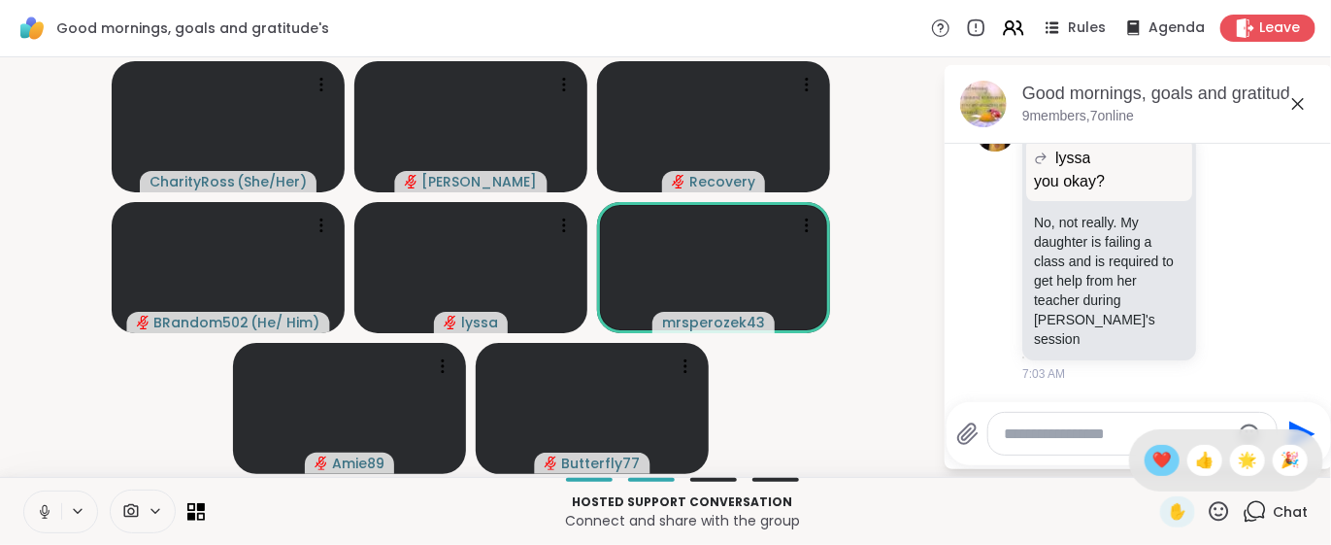
click at [1146, 463] on div "❤️" at bounding box center [1162, 460] width 35 height 31
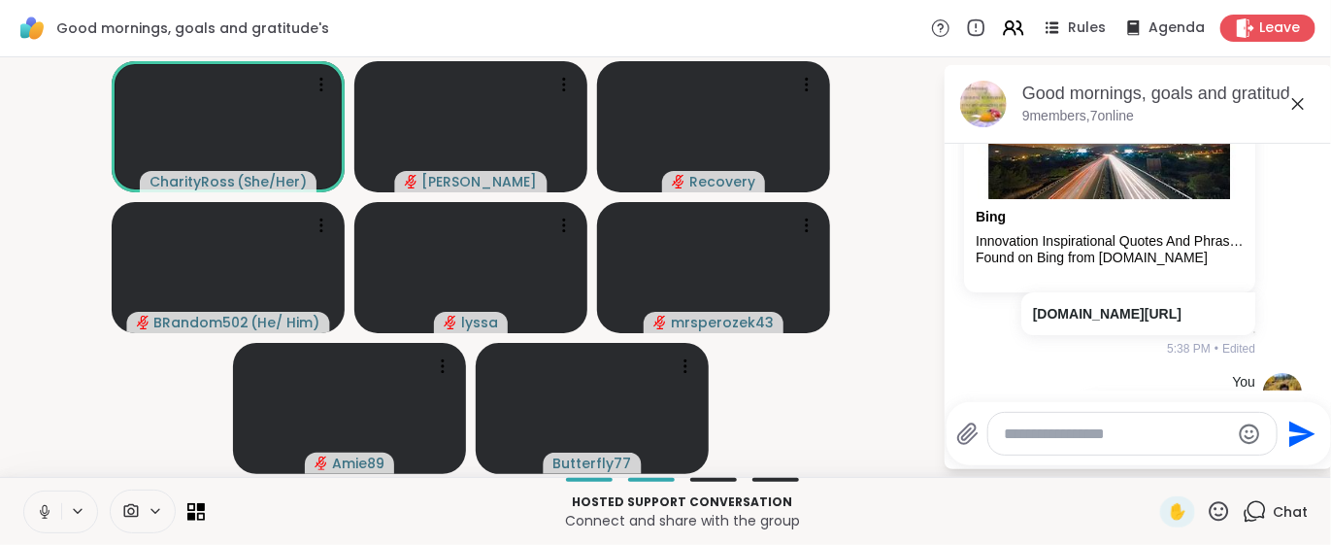
scroll to position [472, 0]
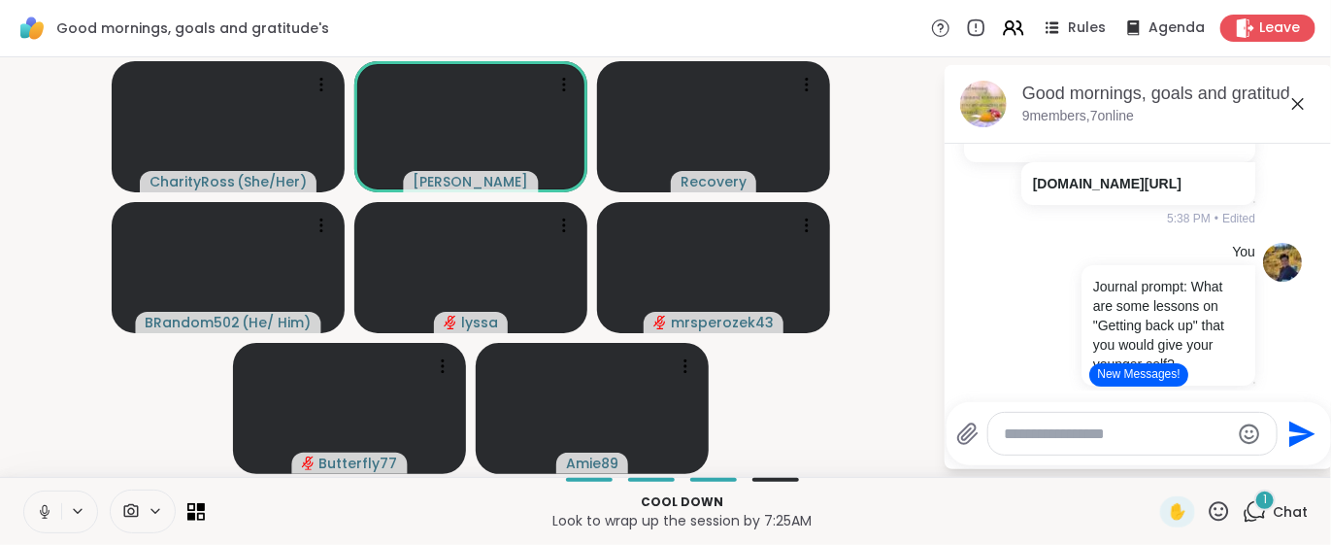
click at [1101, 373] on button "New Messages!" at bounding box center [1138, 374] width 98 height 23
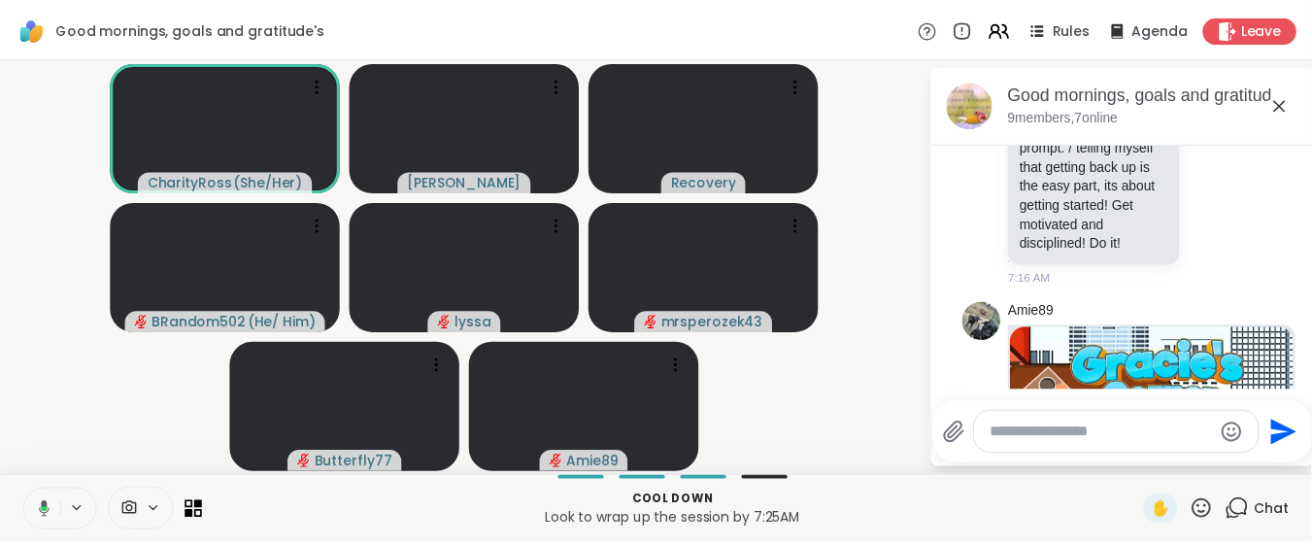
scroll to position [2929, 0]
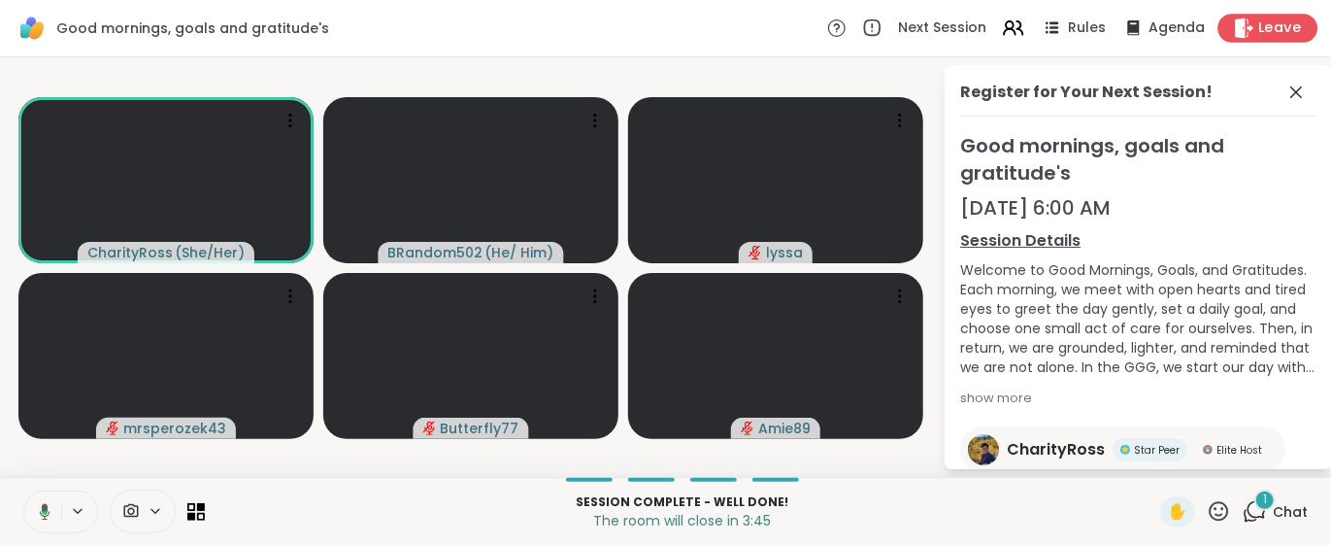
click at [1259, 33] on span "Leave" at bounding box center [1280, 28] width 43 height 20
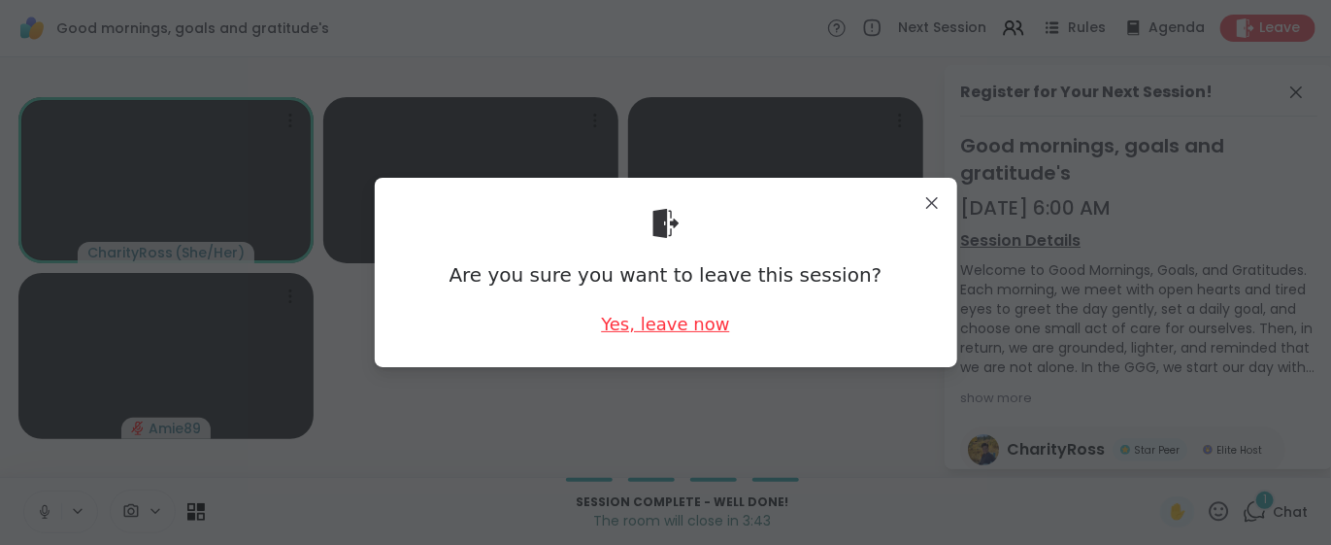
click at [610, 321] on div "Yes, leave now" at bounding box center [665, 324] width 128 height 24
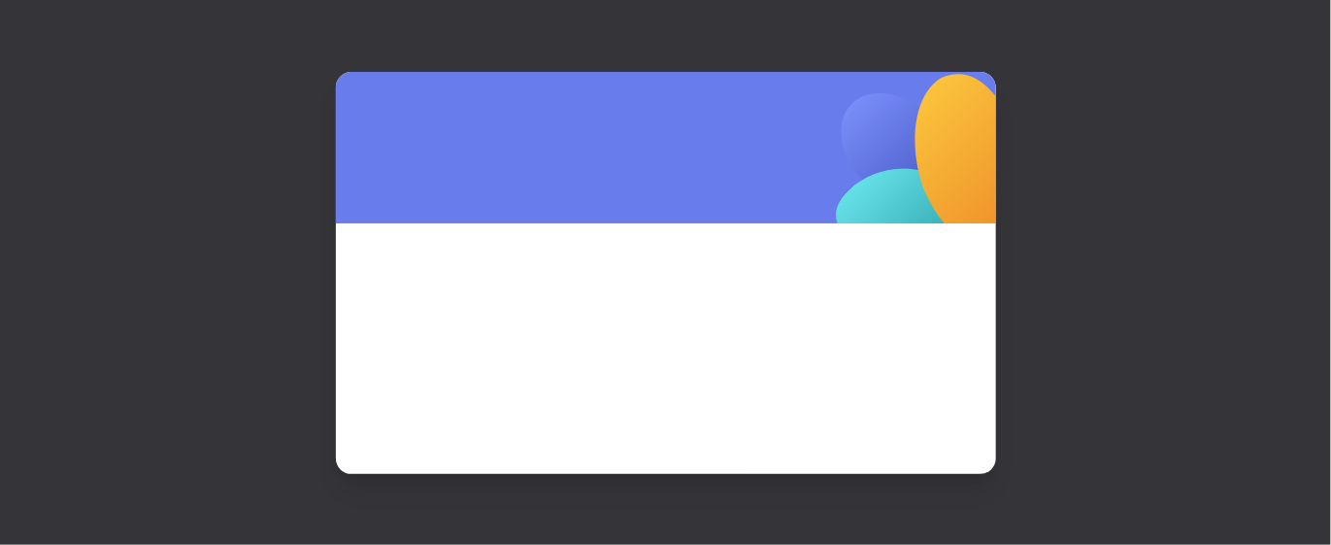
click at [610, 321] on span at bounding box center [665, 322] width 567 height 105
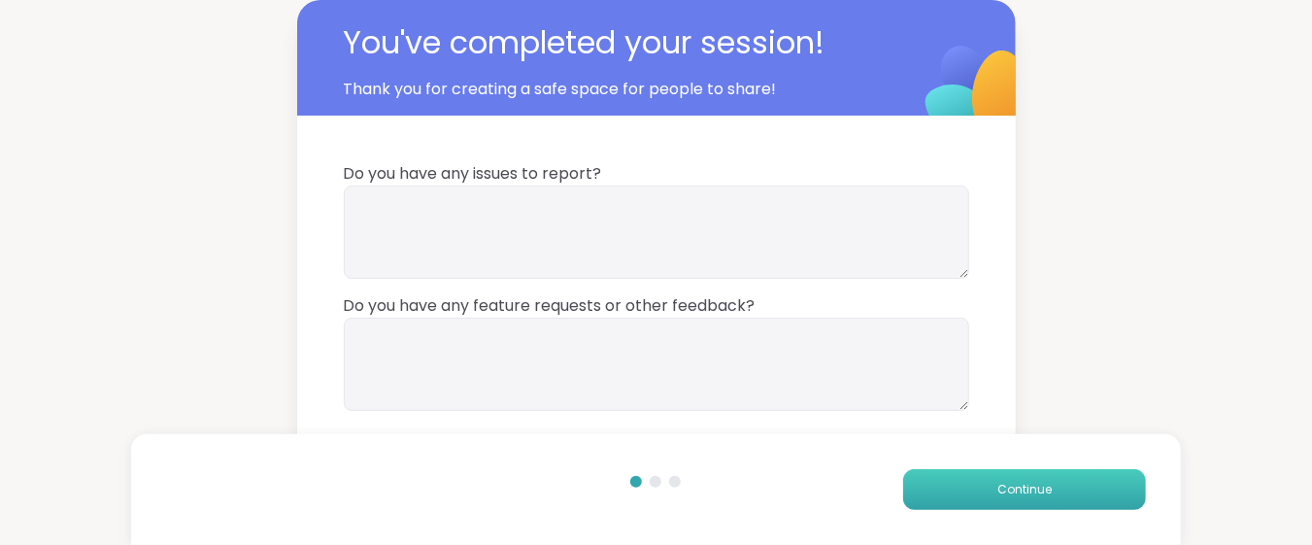
click at [955, 485] on button "Continue" at bounding box center [1024, 489] width 243 height 41
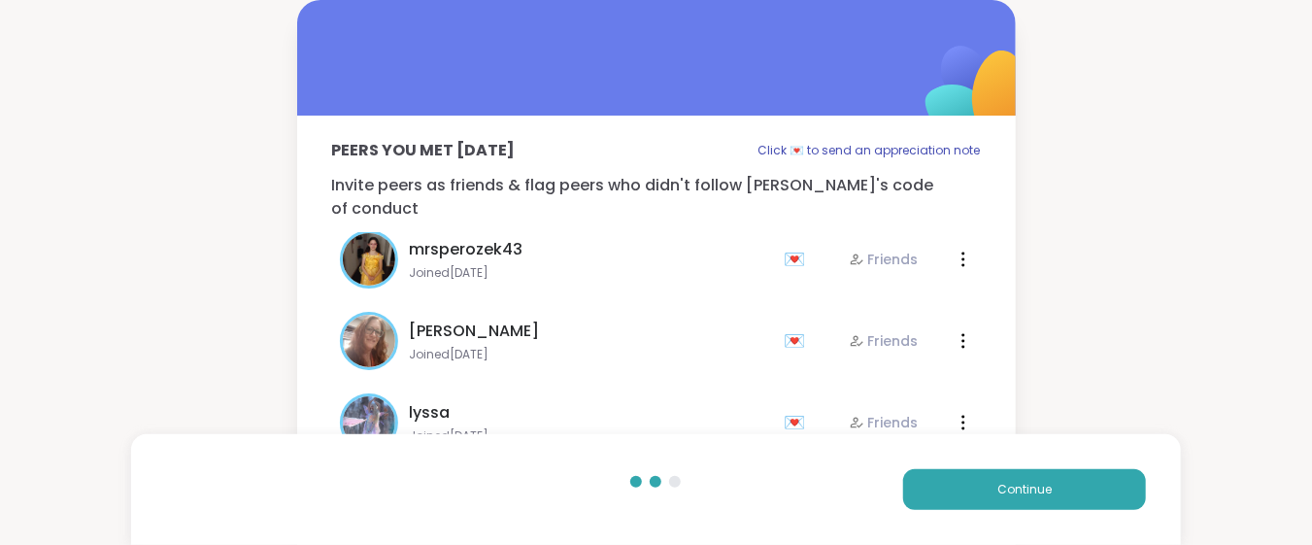
scroll to position [220, 0]
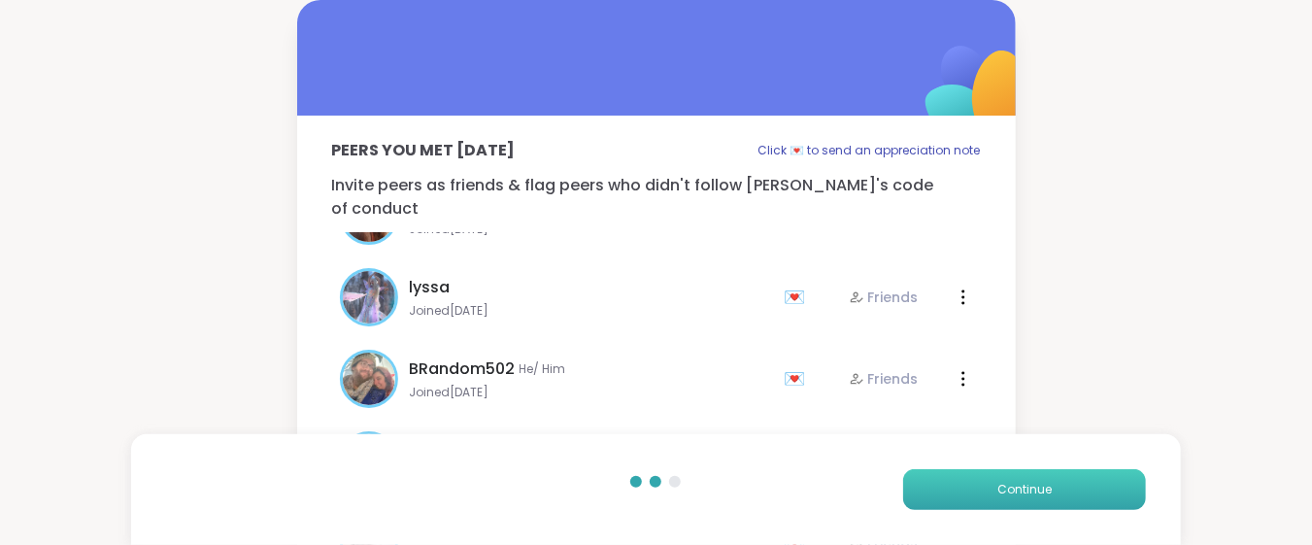
click at [980, 489] on button "Continue" at bounding box center [1024, 489] width 243 height 41
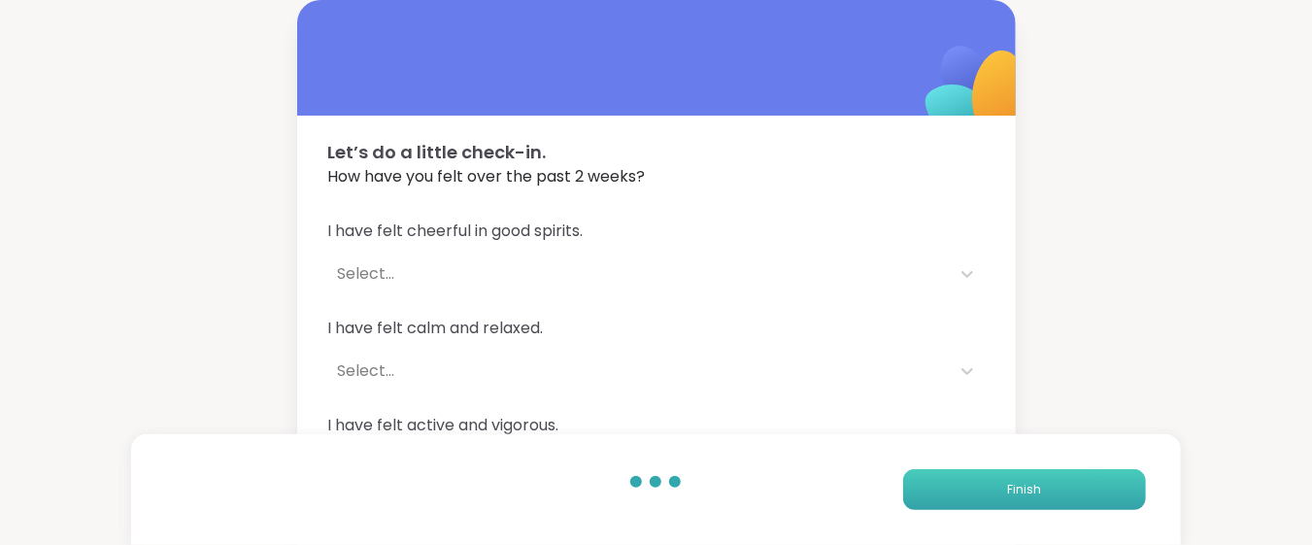
click at [980, 489] on button "Finish" at bounding box center [1024, 489] width 243 height 41
